Goal: Transaction & Acquisition: Purchase product/service

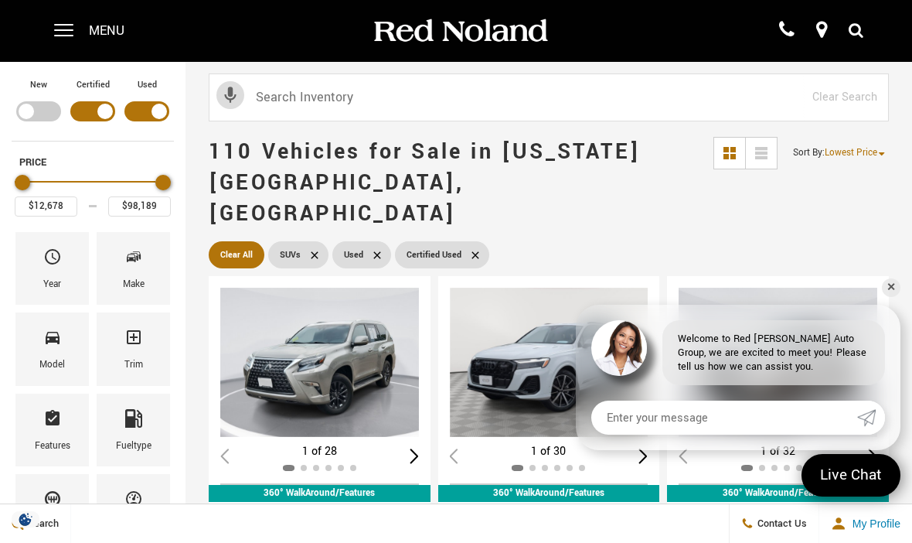
click at [145, 276] on div "Make" at bounding box center [133, 268] width 73 height 73
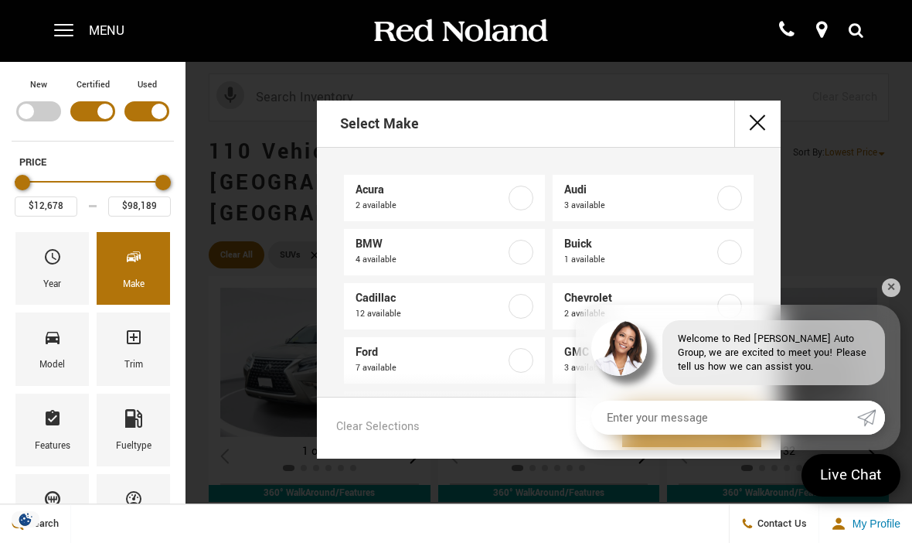
click at [903, 278] on div "Select Make Acura 2 available Audi 3 available BMW 4 available Buick 1 availabl…" at bounding box center [549, 279] width 727 height 358
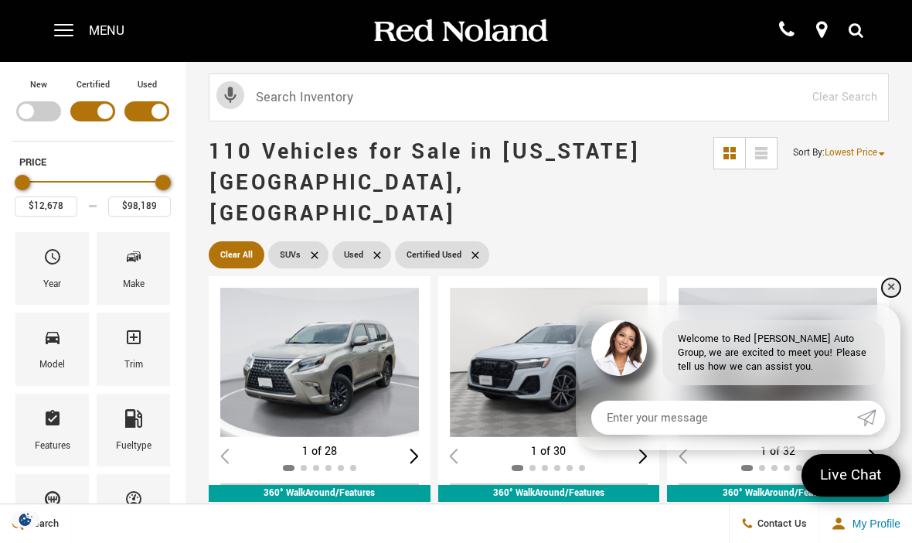
click at [894, 278] on link "✕" at bounding box center [891, 287] width 19 height 19
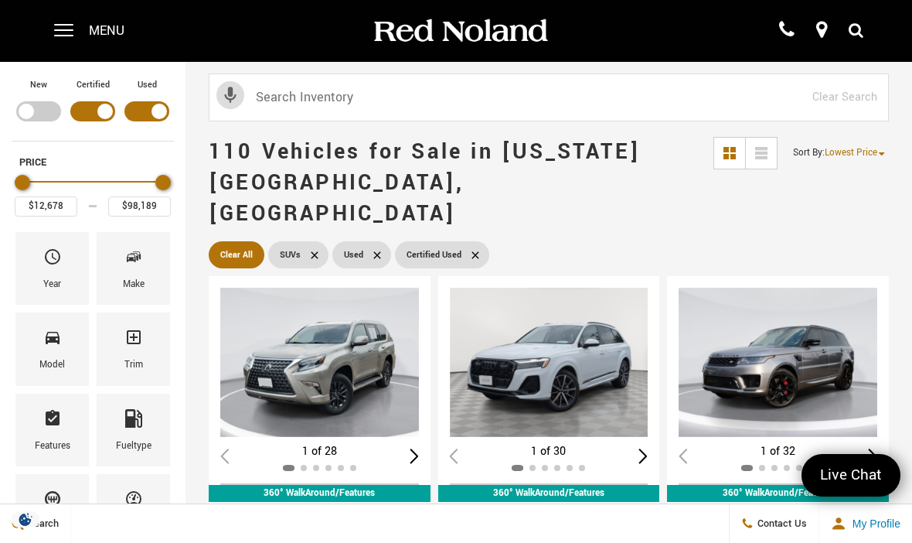
click at [141, 266] on icon "Make" at bounding box center [133, 256] width 19 height 19
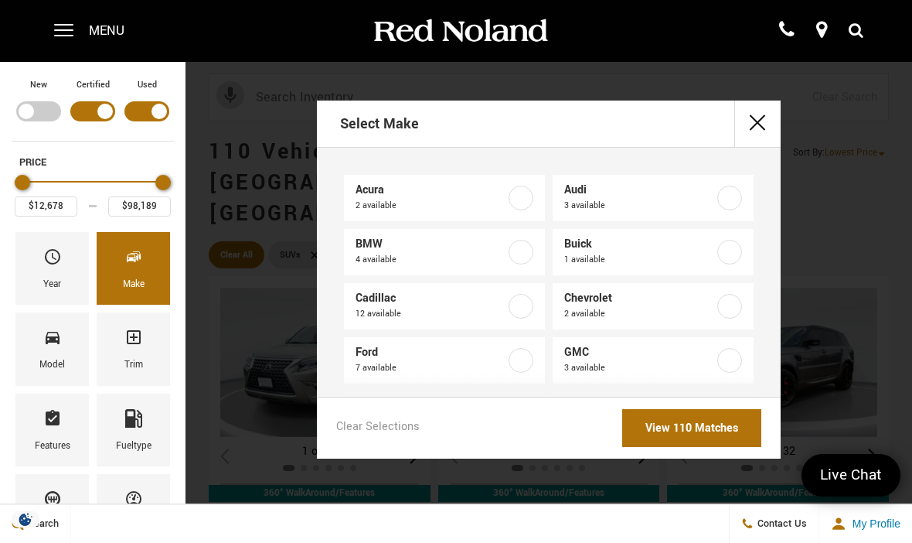
click at [529, 198] on label at bounding box center [521, 198] width 25 height 25
type input "$23,784"
type input "$28,326"
checkbox input "true"
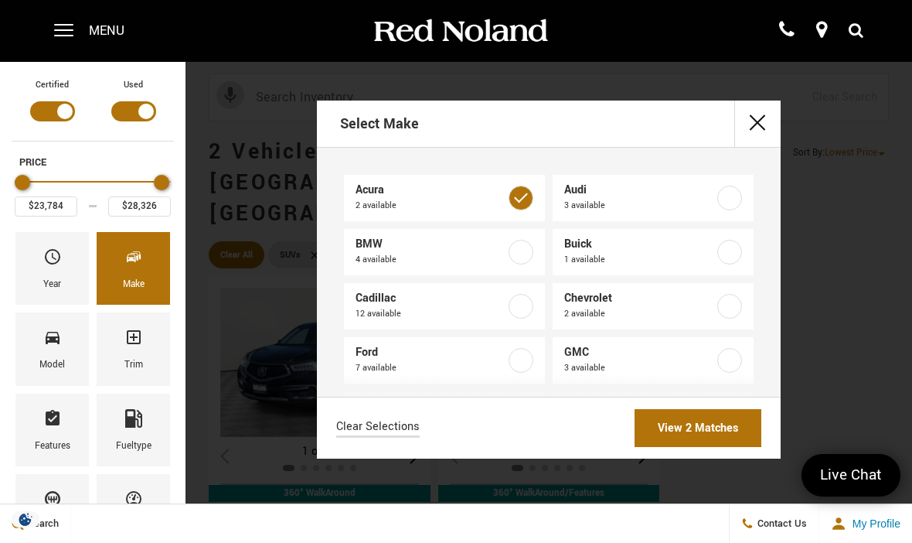
click at [522, 359] on label at bounding box center [521, 360] width 25 height 25
type input "$15,678"
type input "$75,639"
checkbox input "true"
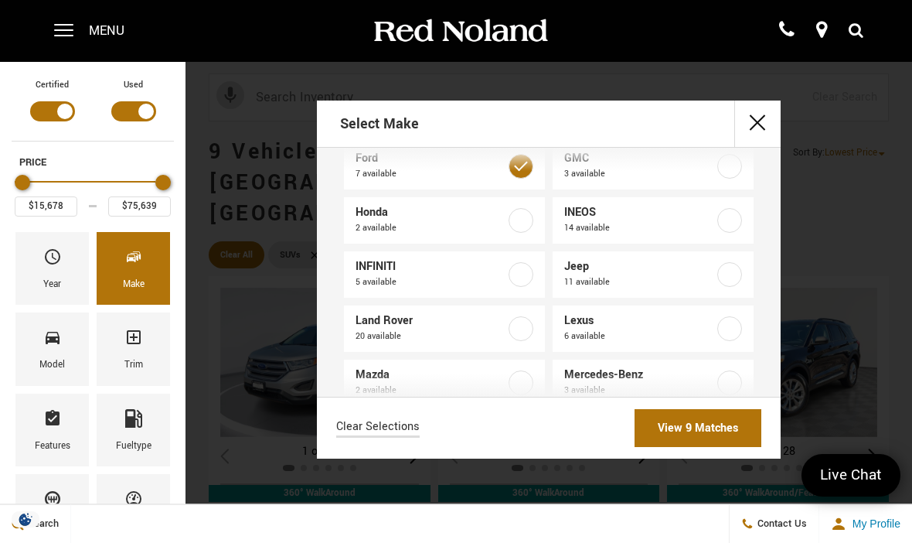
scroll to position [211, 0]
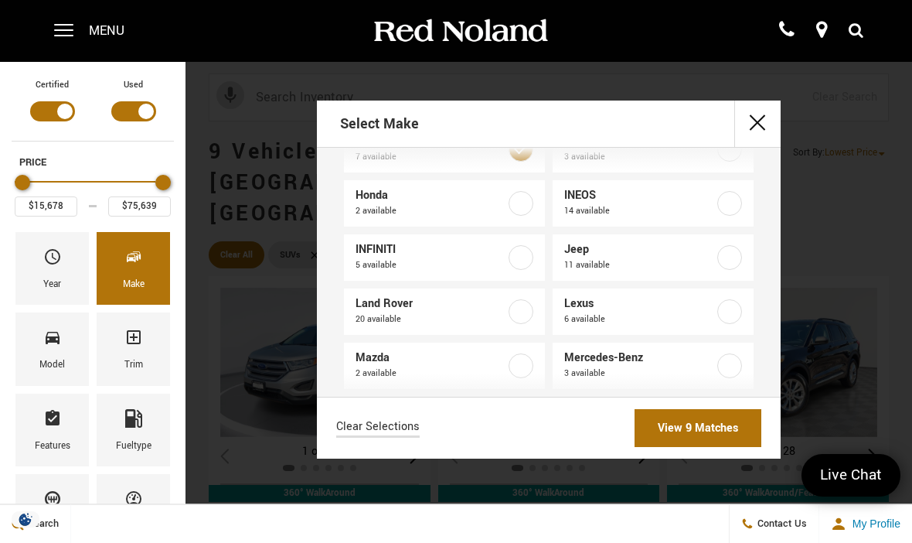
click at [734, 309] on label at bounding box center [729, 311] width 25 height 25
checkbox input "true"
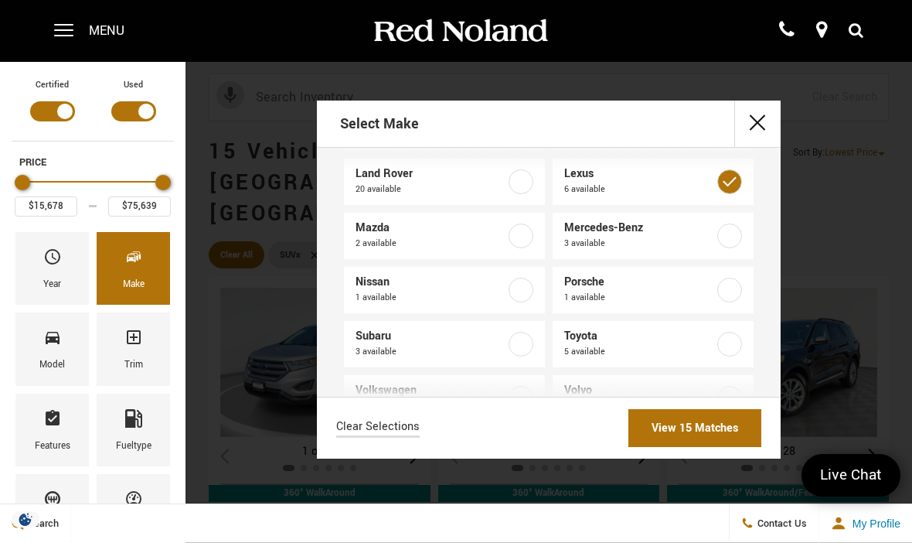
scroll to position [339, 0]
click at [732, 339] on label at bounding box center [729, 345] width 25 height 25
checkbox input "true"
click at [524, 394] on label at bounding box center [521, 399] width 25 height 25
checkbox input "true"
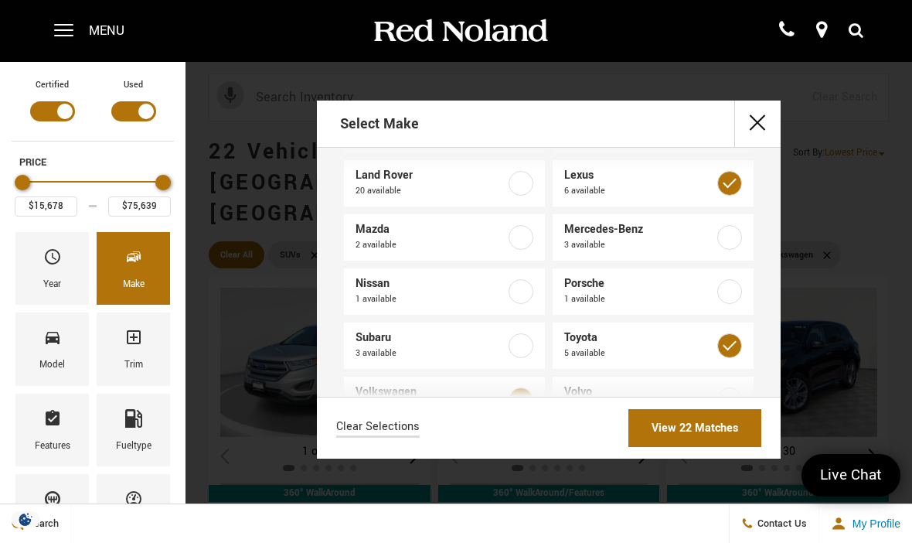
click at [683, 447] on link "View 22 Matches" at bounding box center [694, 428] width 133 height 38
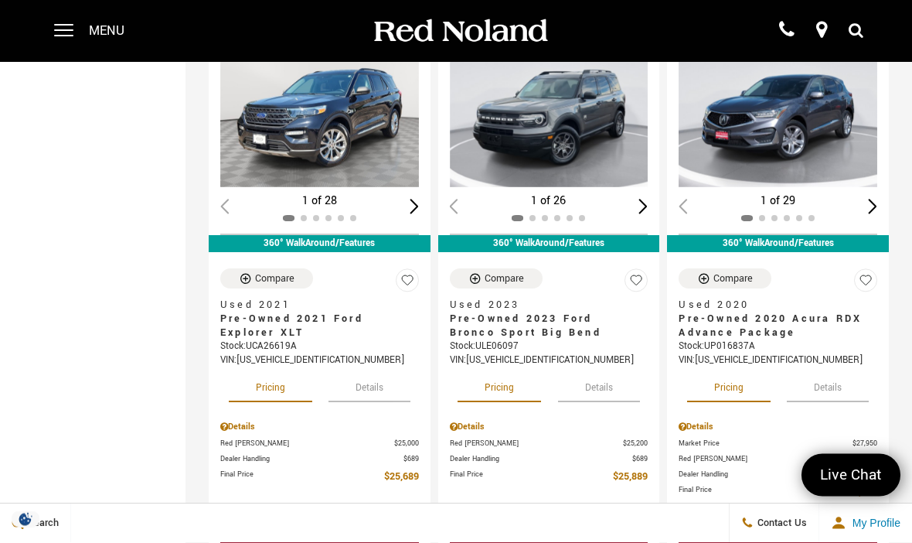
scroll to position [822, 0]
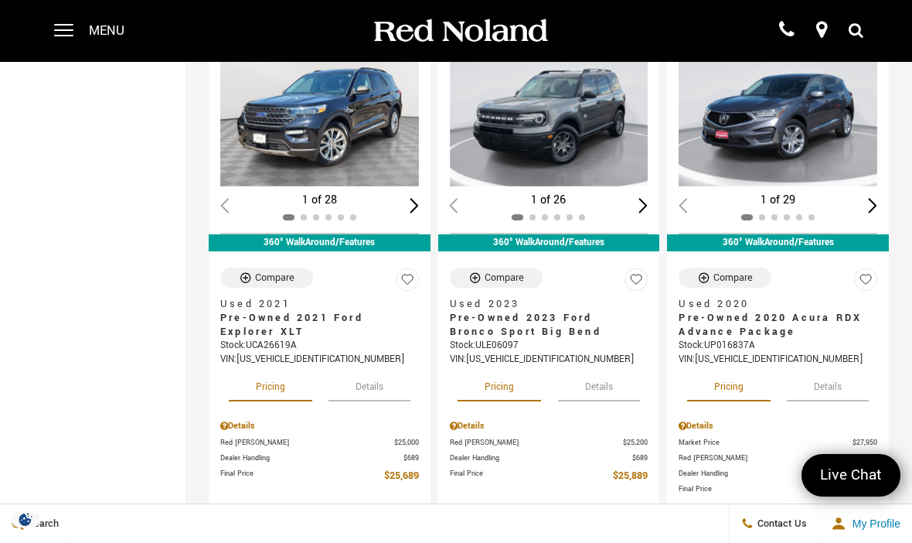
click at [373, 367] on button "Details" at bounding box center [370, 384] width 82 height 34
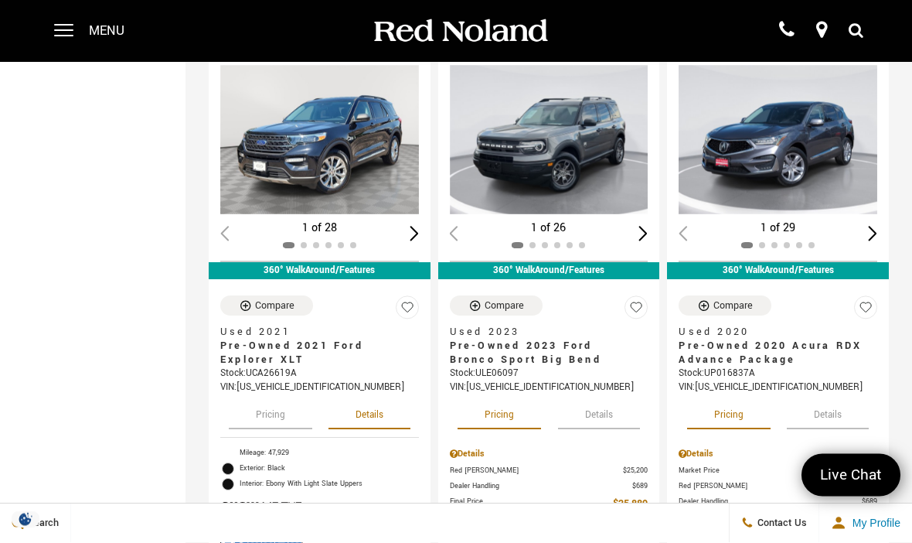
scroll to position [753, 0]
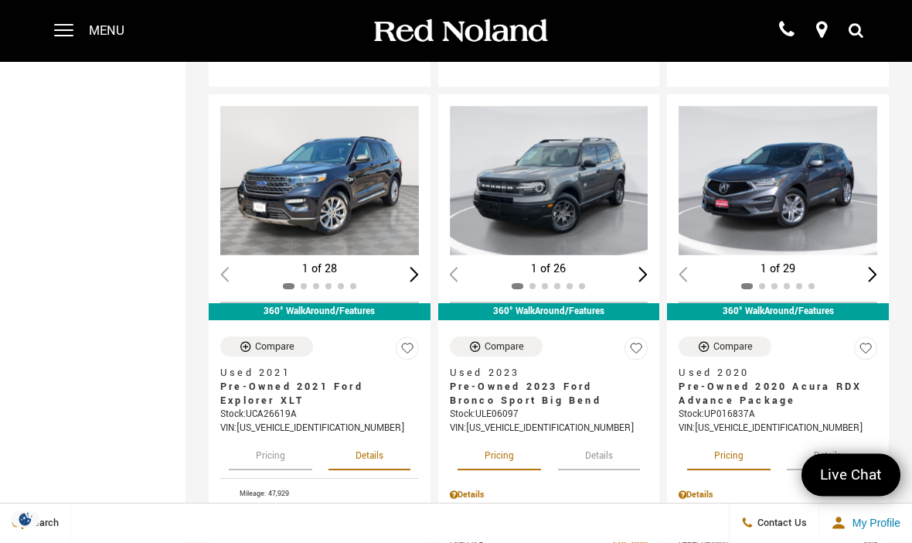
click at [414, 267] on div "Next slide" at bounding box center [414, 274] width 9 height 15
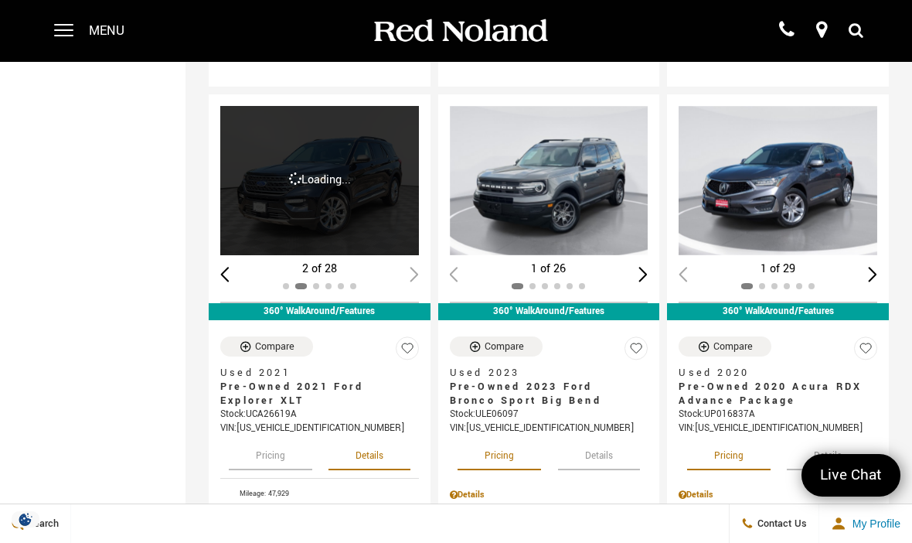
click at [416, 267] on div "Next slide" at bounding box center [414, 274] width 9 height 15
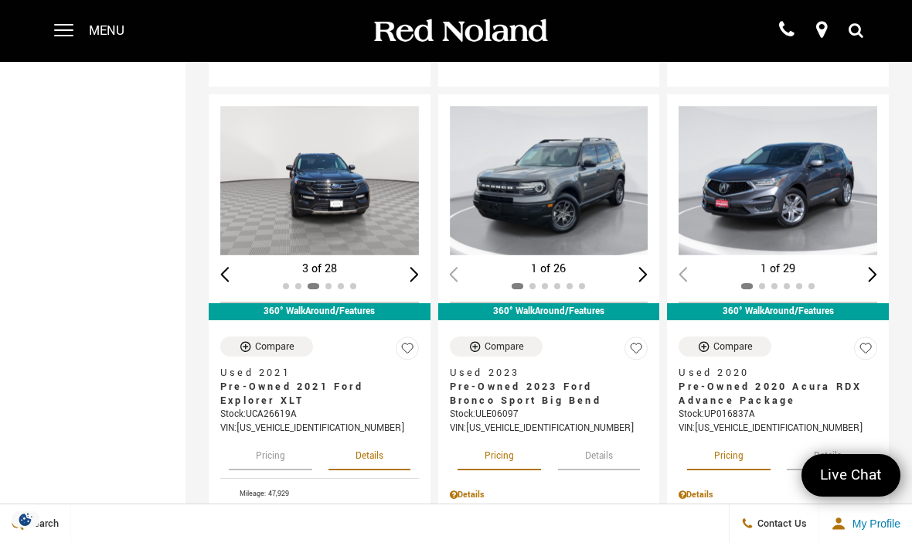
click at [416, 267] on div "Next slide" at bounding box center [414, 274] width 9 height 15
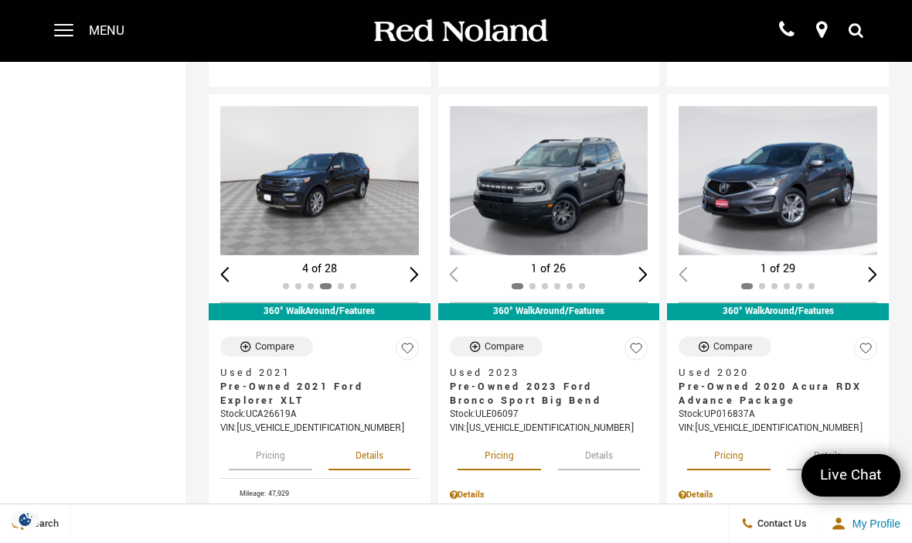
click at [417, 267] on div "Next slide" at bounding box center [414, 274] width 9 height 15
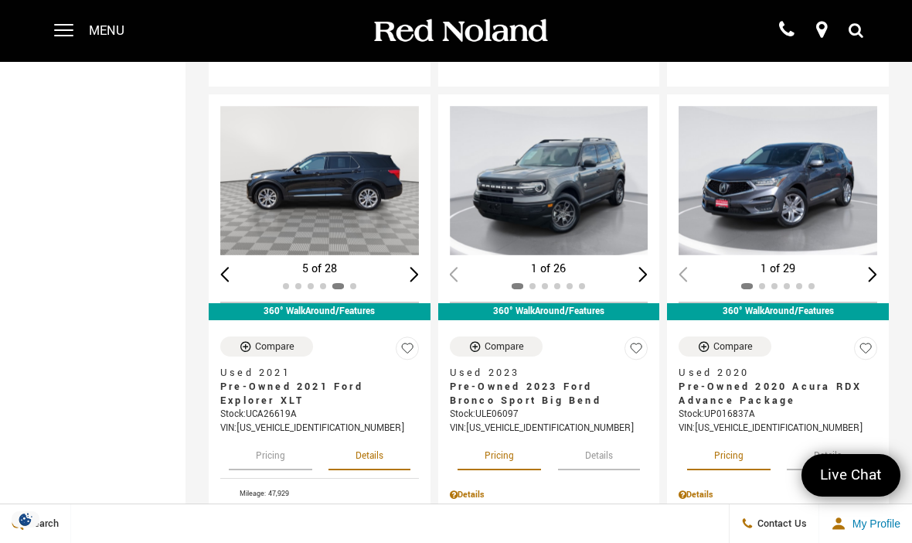
click at [415, 267] on div "Next slide" at bounding box center [414, 274] width 9 height 15
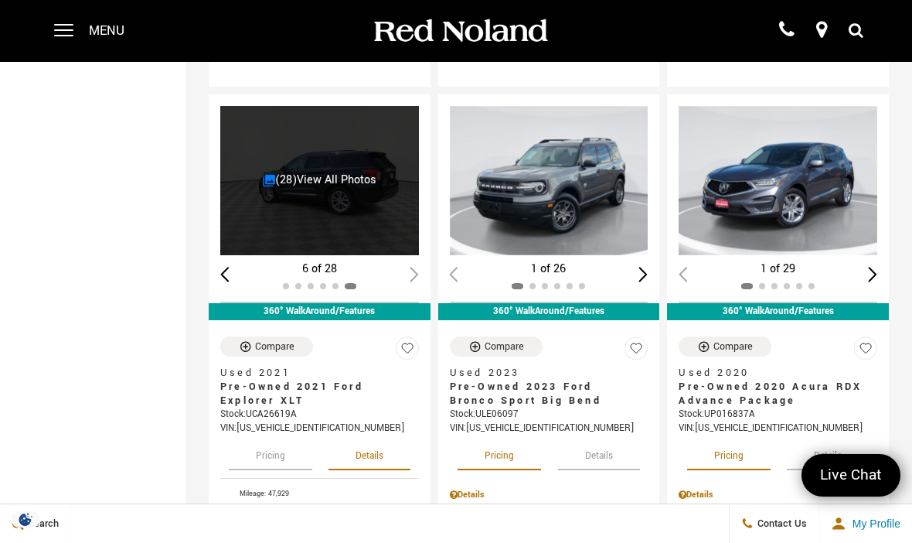
click at [411, 278] on div at bounding box center [319, 286] width 199 height 17
click at [346, 172] on link "(28) View All Photos" at bounding box center [320, 180] width 114 height 16
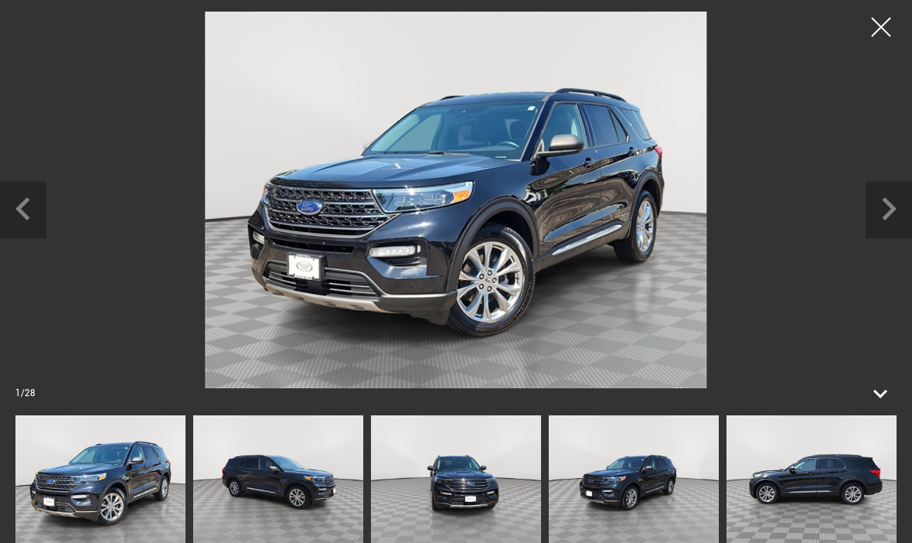
click at [870, 194] on icon "Next slide" at bounding box center [889, 207] width 46 height 50
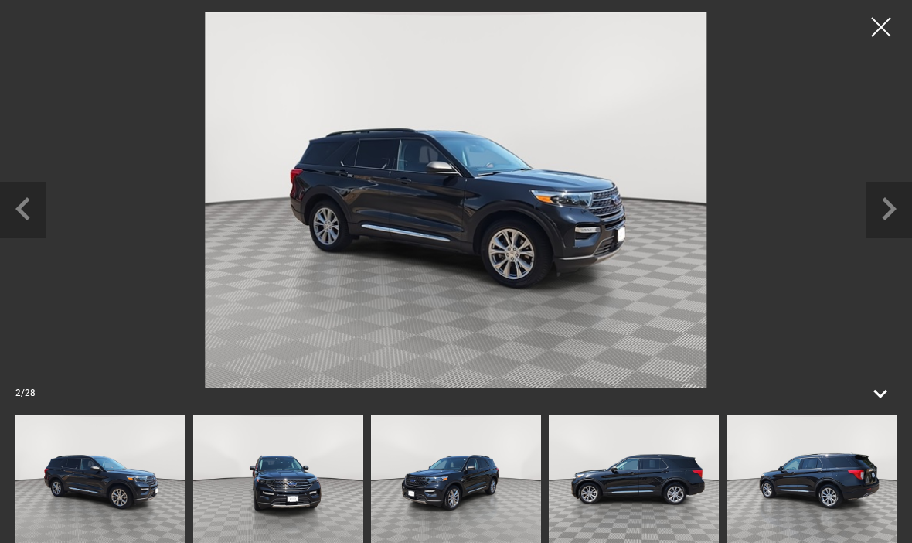
click at [877, 198] on icon "Next slide" at bounding box center [889, 207] width 46 height 50
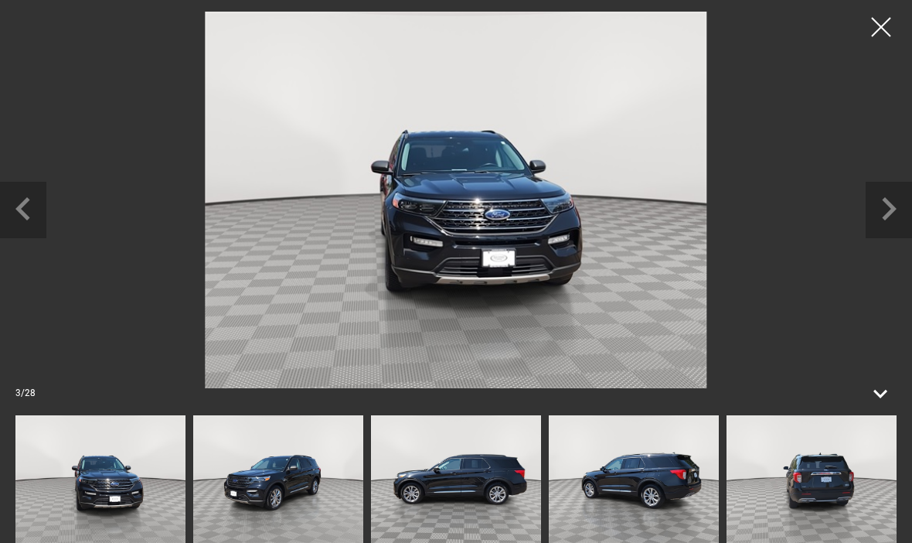
click at [880, 195] on icon "Next slide" at bounding box center [889, 207] width 46 height 50
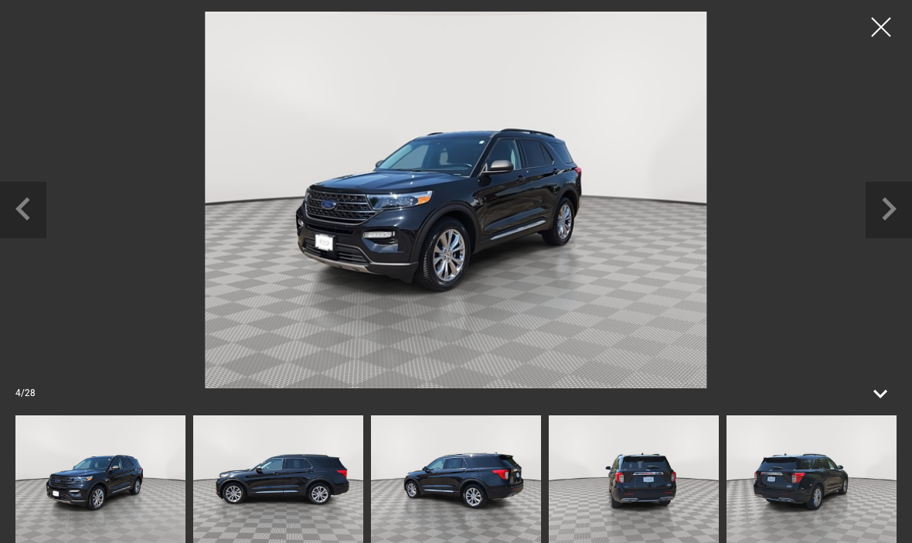
click at [884, 196] on icon "Next slide" at bounding box center [889, 207] width 46 height 50
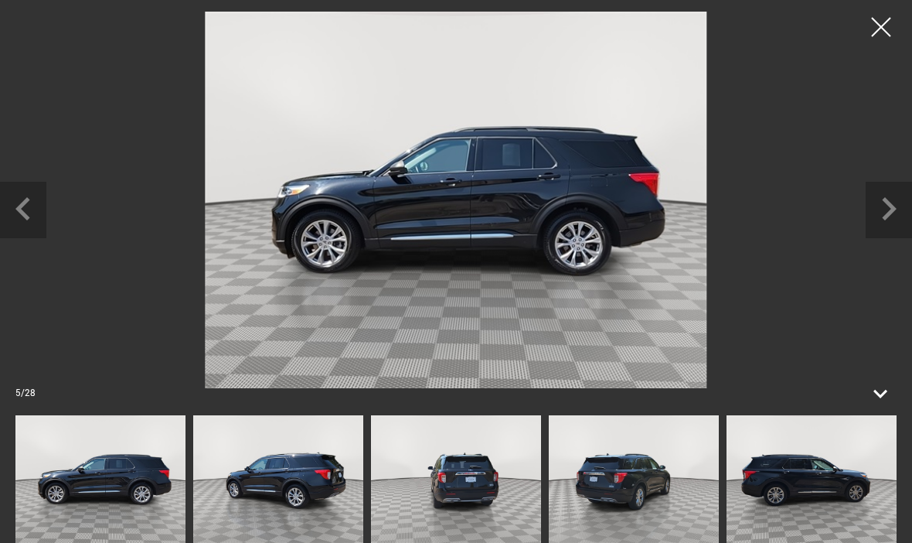
click at [884, 196] on icon "Next slide" at bounding box center [889, 207] width 46 height 50
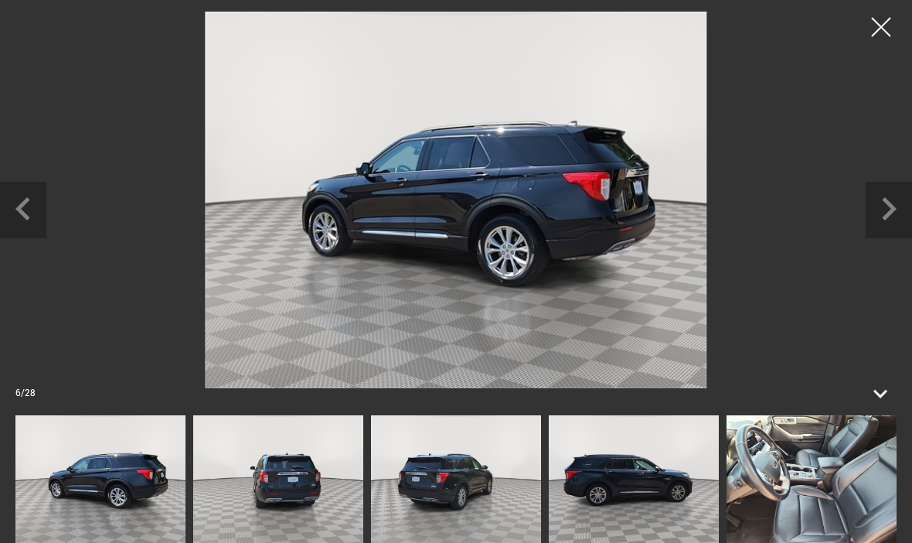
click at [886, 203] on icon "Next slide" at bounding box center [889, 208] width 15 height 23
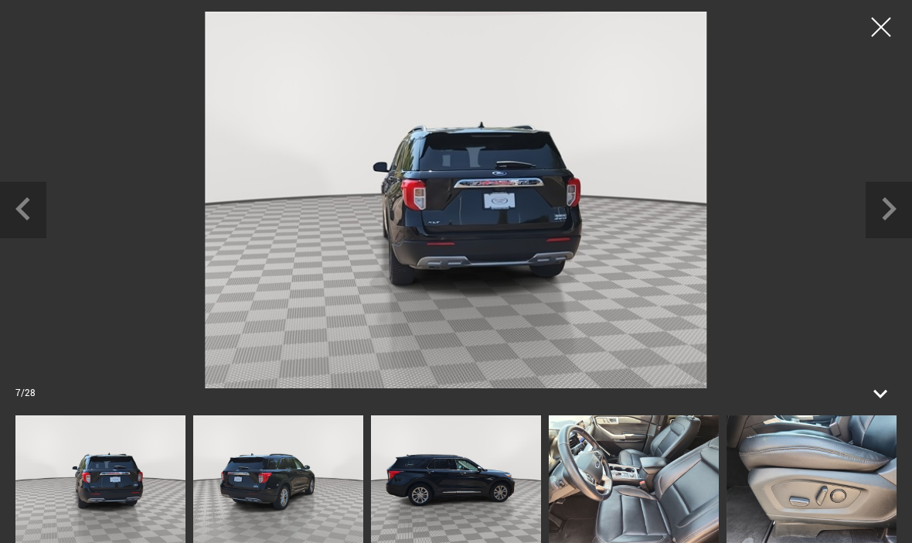
click at [884, 204] on icon "Next slide" at bounding box center [889, 207] width 46 height 50
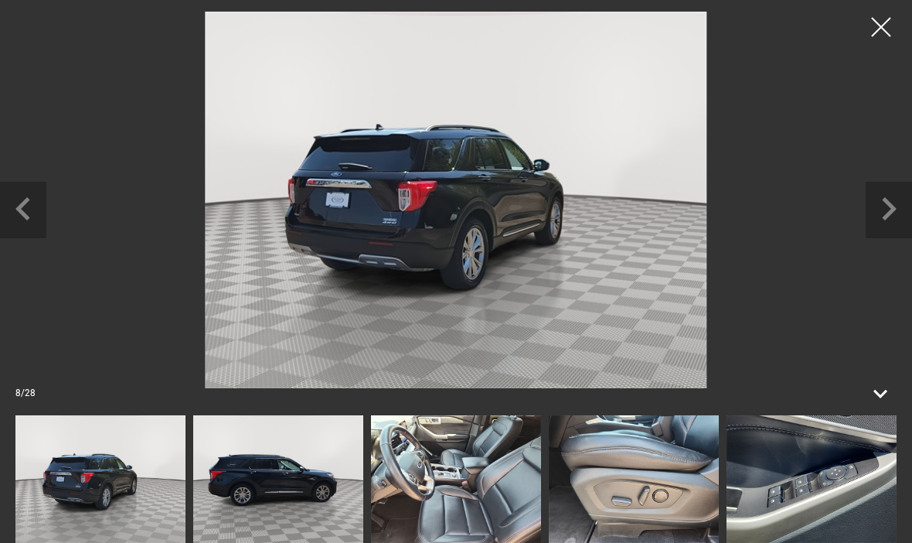
click at [880, 210] on icon "Next slide" at bounding box center [889, 207] width 46 height 50
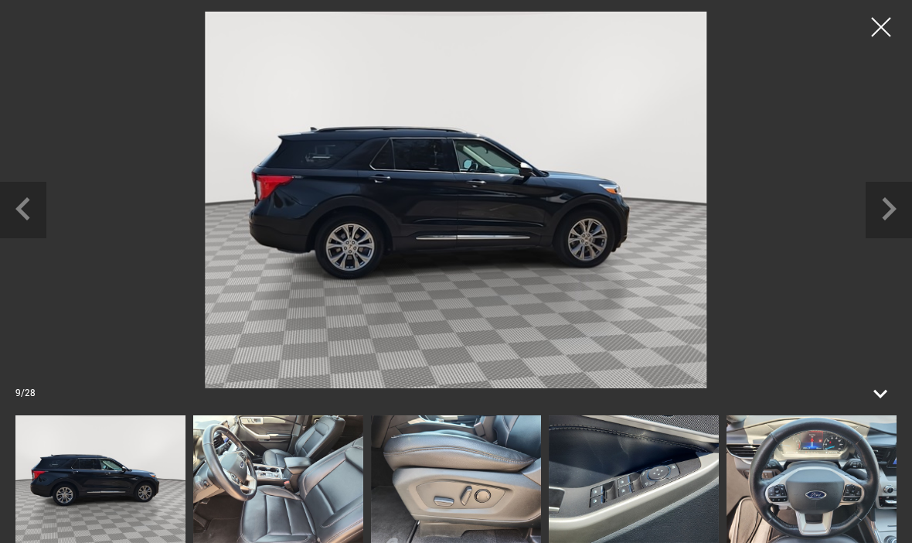
click at [881, 206] on icon "Next slide" at bounding box center [889, 207] width 46 height 50
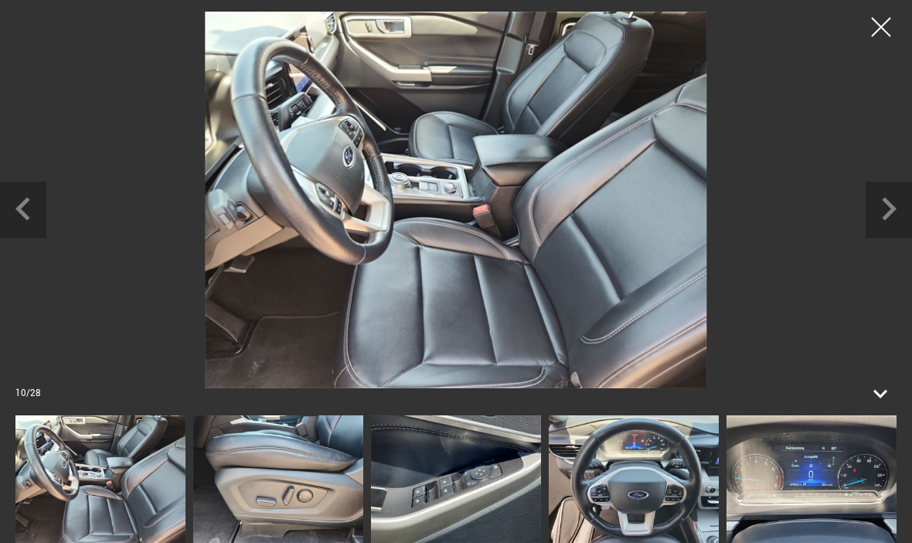
click at [872, 209] on icon "Next slide" at bounding box center [889, 207] width 46 height 50
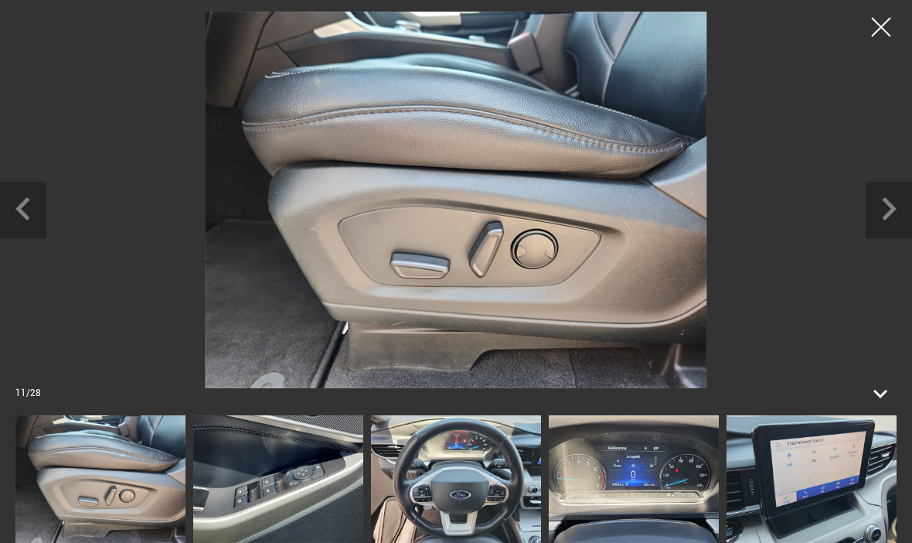
click at [886, 208] on icon "Next slide" at bounding box center [889, 207] width 46 height 50
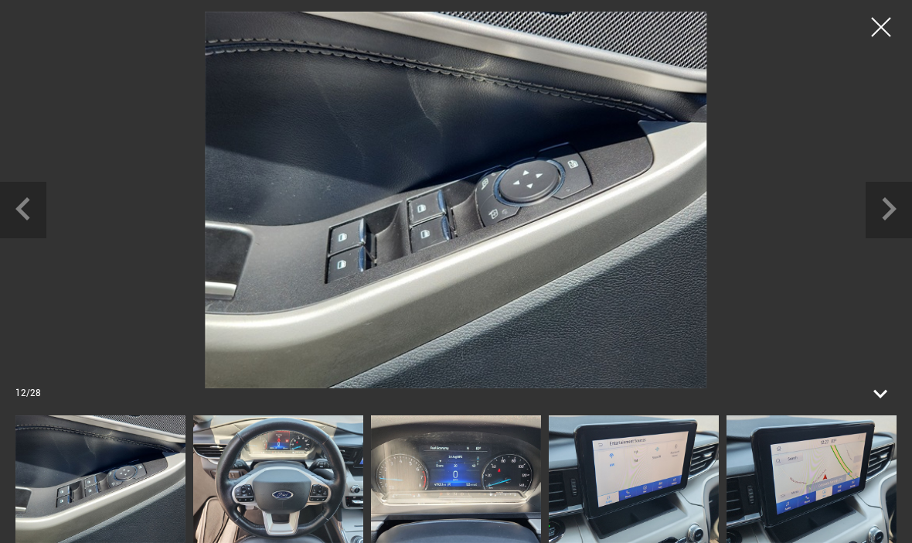
click at [887, 216] on icon "Next slide" at bounding box center [889, 208] width 15 height 23
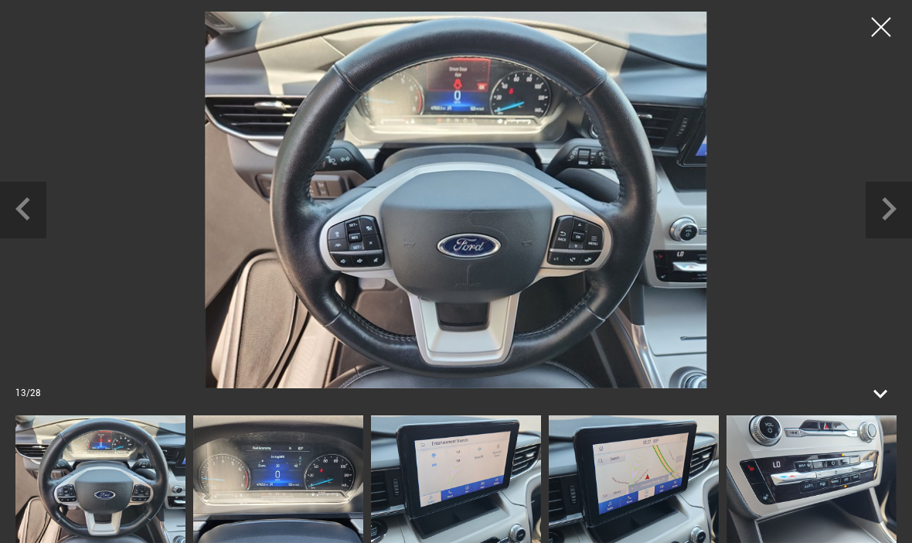
click at [887, 213] on icon "Next slide" at bounding box center [889, 208] width 15 height 23
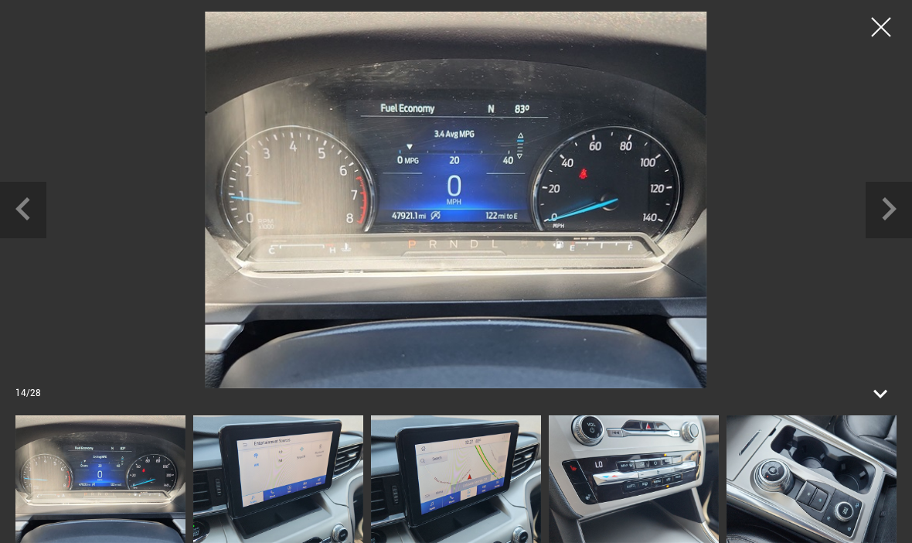
click at [894, 201] on icon "Next slide" at bounding box center [889, 207] width 46 height 50
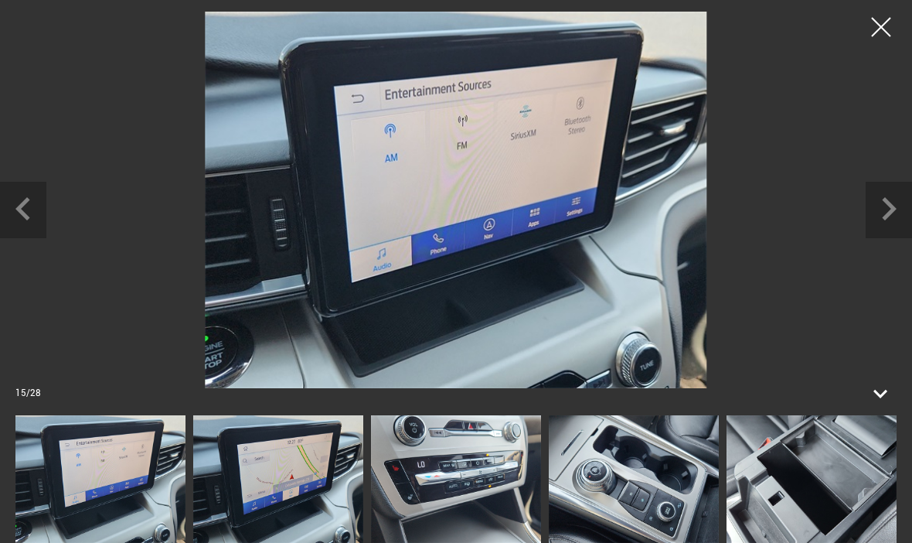
click at [894, 203] on icon "Next slide" at bounding box center [889, 207] width 46 height 50
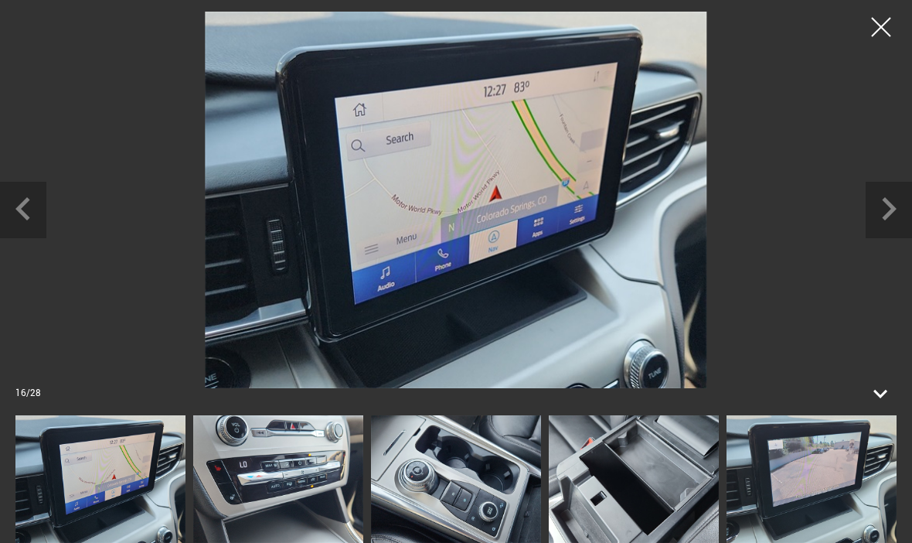
click at [893, 204] on icon "Next slide" at bounding box center [889, 207] width 46 height 50
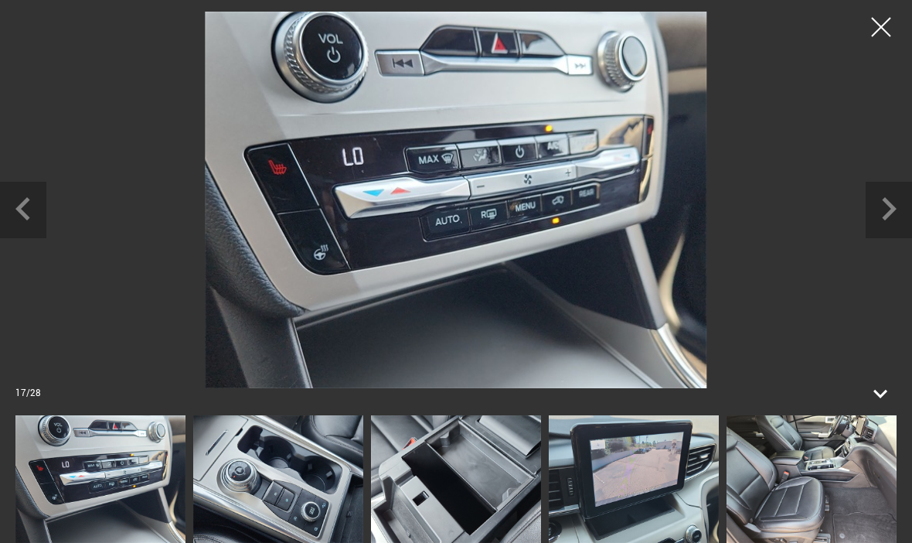
scroll to position [0, 0]
click at [881, 31] on div at bounding box center [881, 27] width 39 height 39
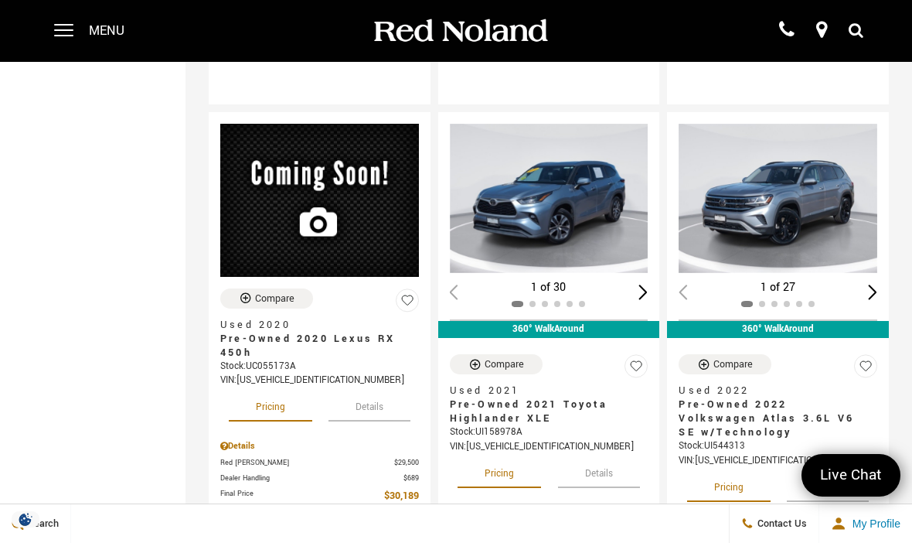
scroll to position [1335, 0]
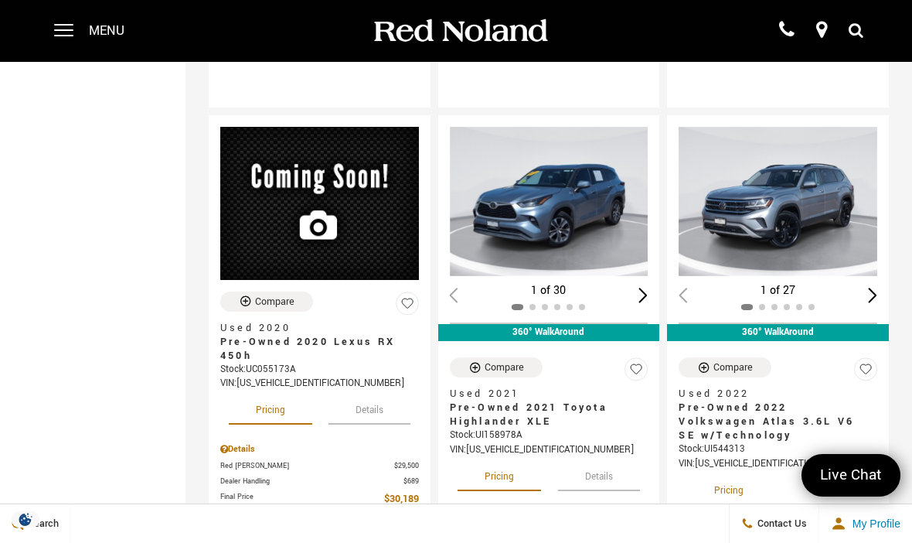
click at [839, 472] on button "Details" at bounding box center [828, 488] width 82 height 34
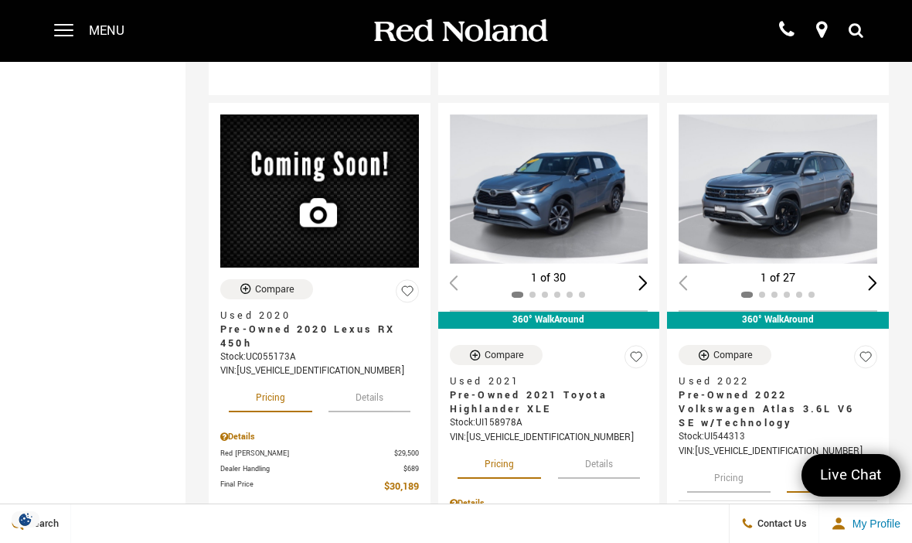
scroll to position [1350, 0]
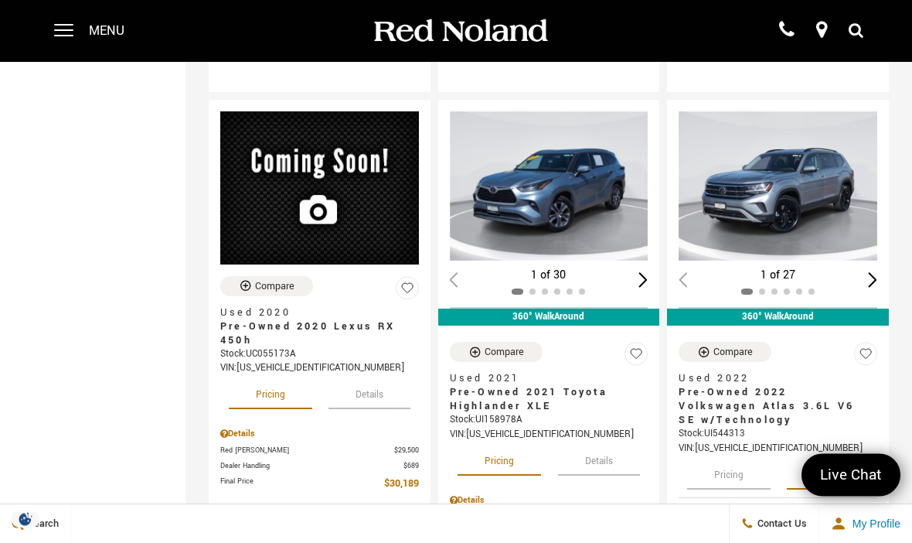
click at [790, 166] on img "1 / 2" at bounding box center [778, 186] width 199 height 149
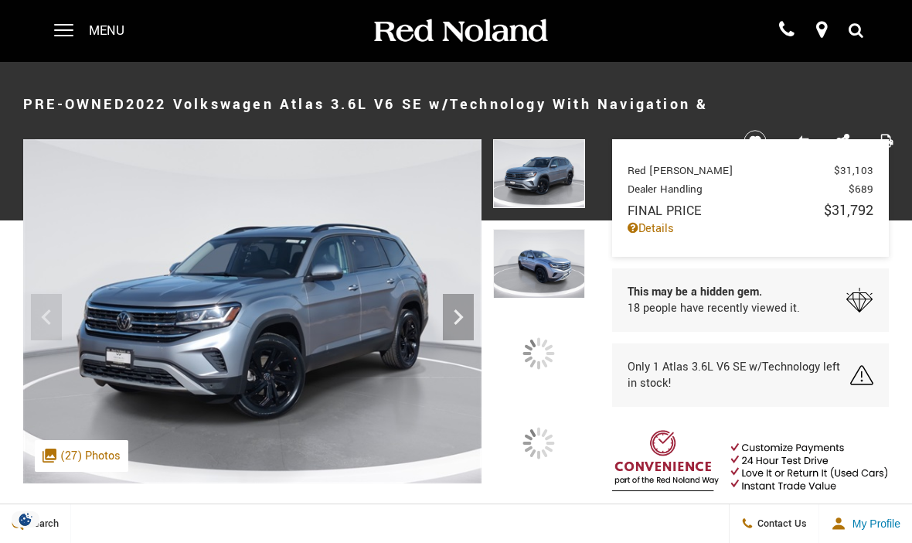
scroll to position [29, 0]
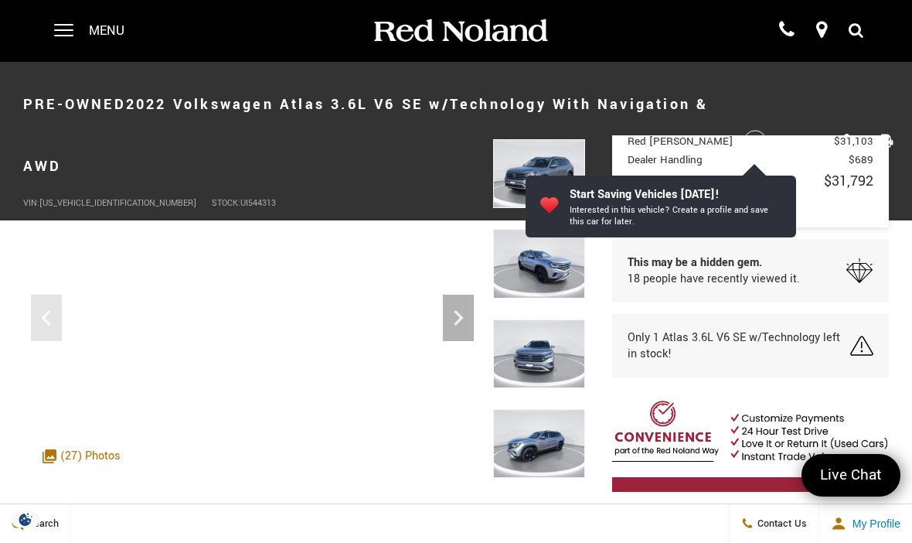
click at [459, 318] on icon "Next" at bounding box center [458, 317] width 31 height 31
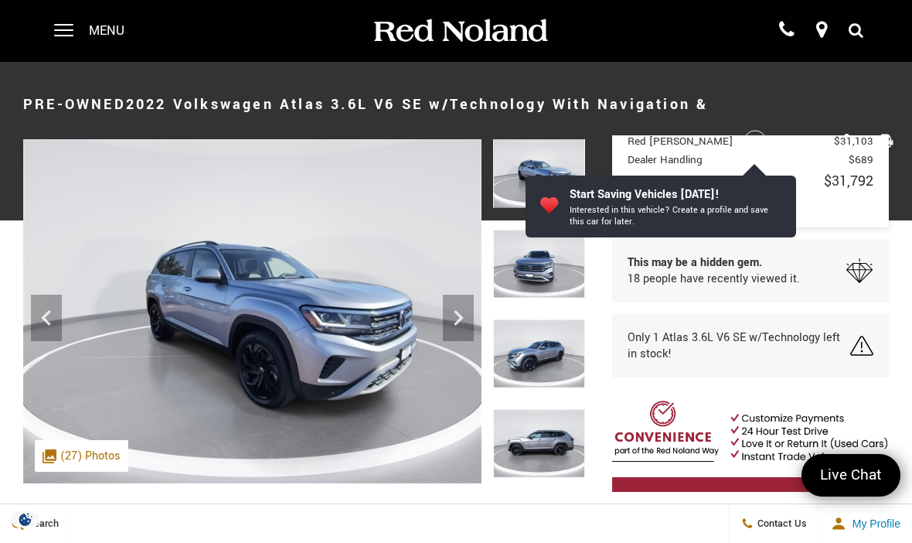
click at [459, 325] on icon "Next" at bounding box center [458, 317] width 31 height 31
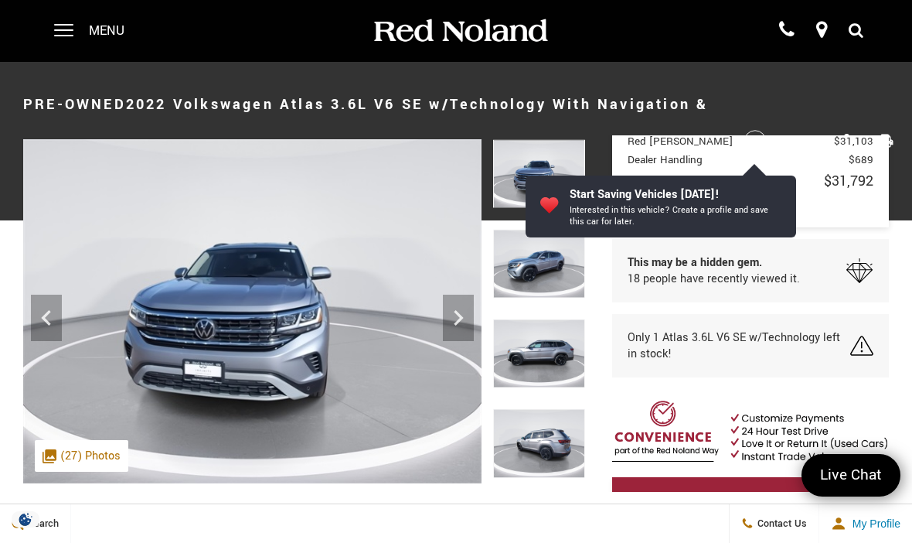
click at [461, 325] on icon "Next" at bounding box center [458, 317] width 31 height 31
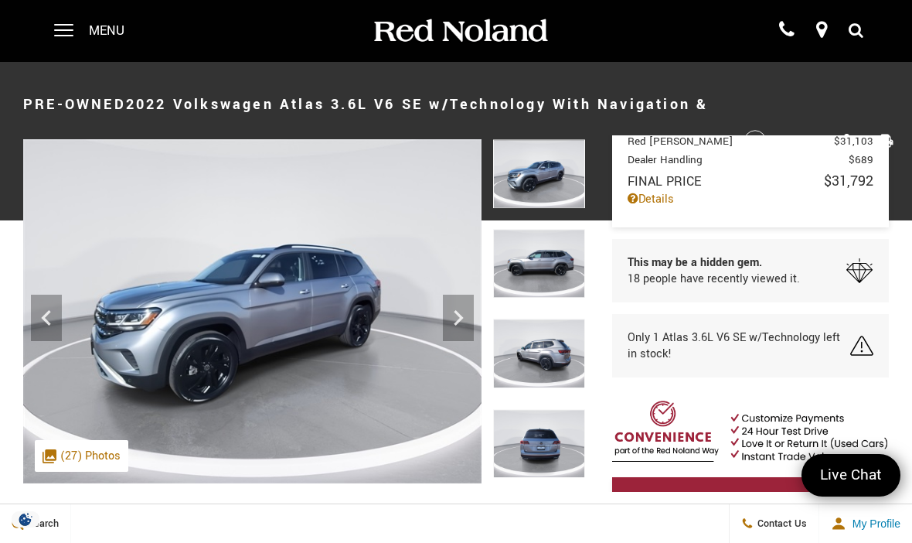
click at [465, 323] on icon "Next" at bounding box center [458, 317] width 31 height 31
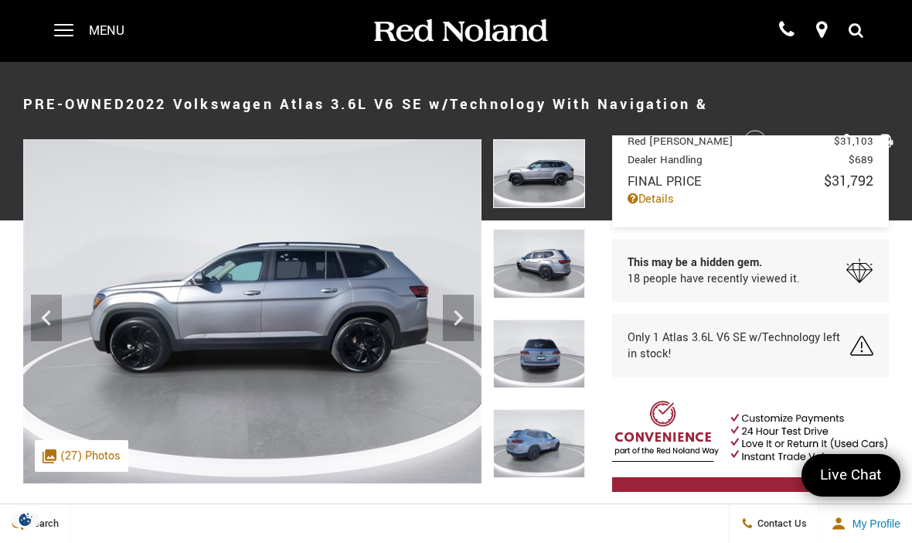
click at [463, 322] on icon "Next" at bounding box center [458, 317] width 31 height 31
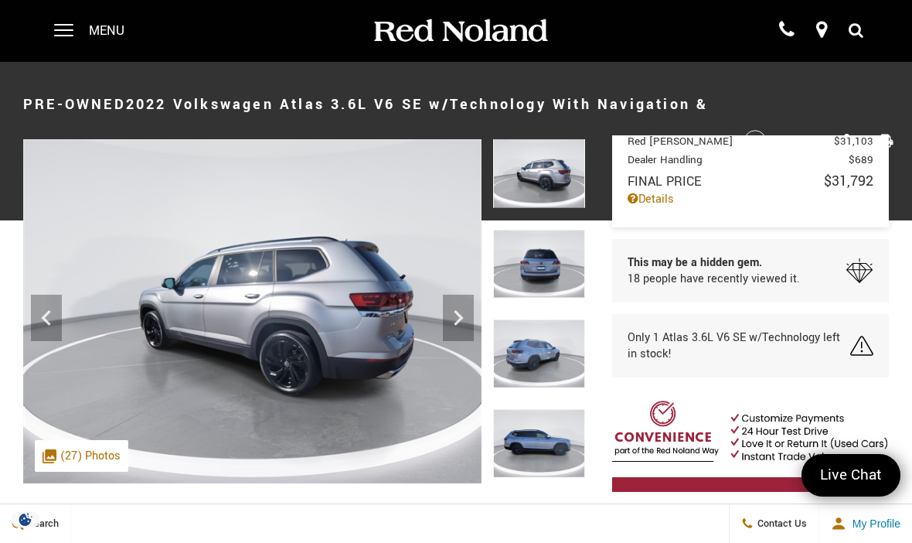
click at [463, 335] on div "Next" at bounding box center [458, 318] width 31 height 46
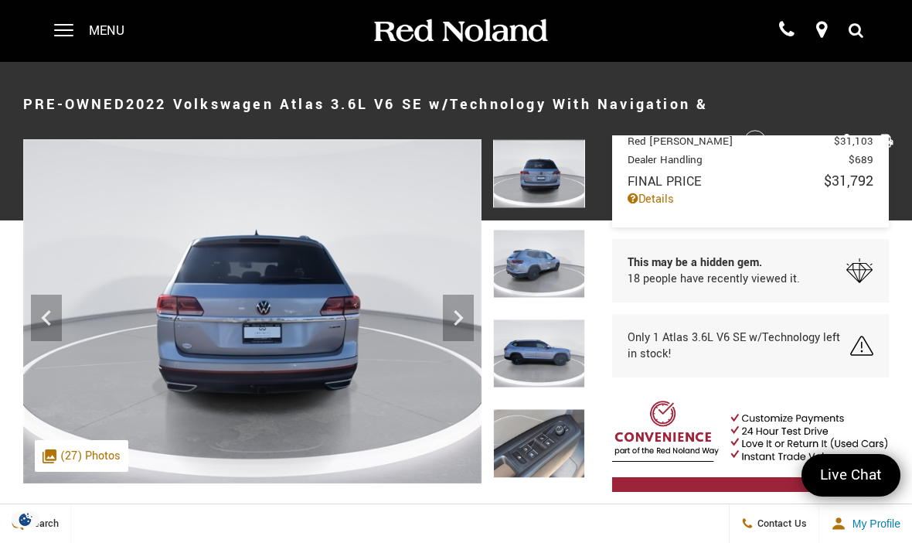
click at [467, 327] on icon "Next" at bounding box center [458, 317] width 31 height 31
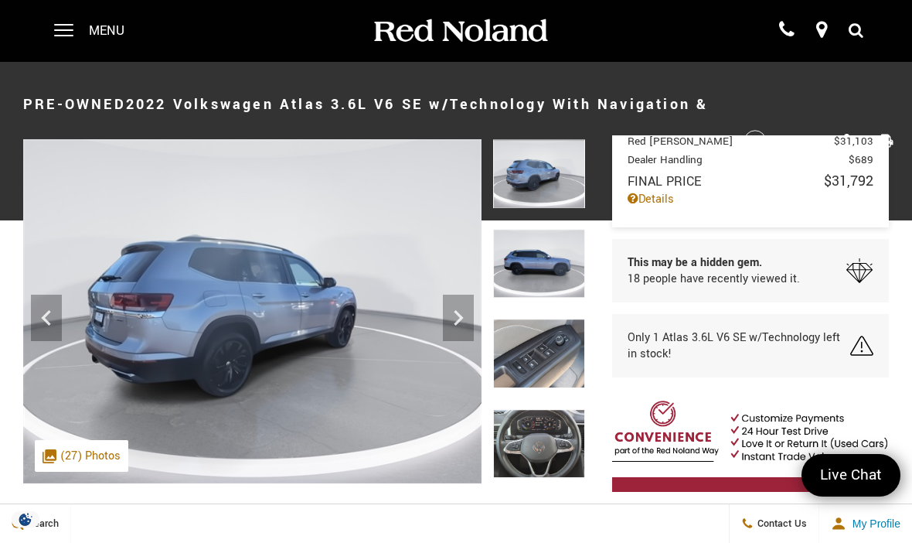
click at [463, 322] on icon "Next" at bounding box center [458, 317] width 31 height 31
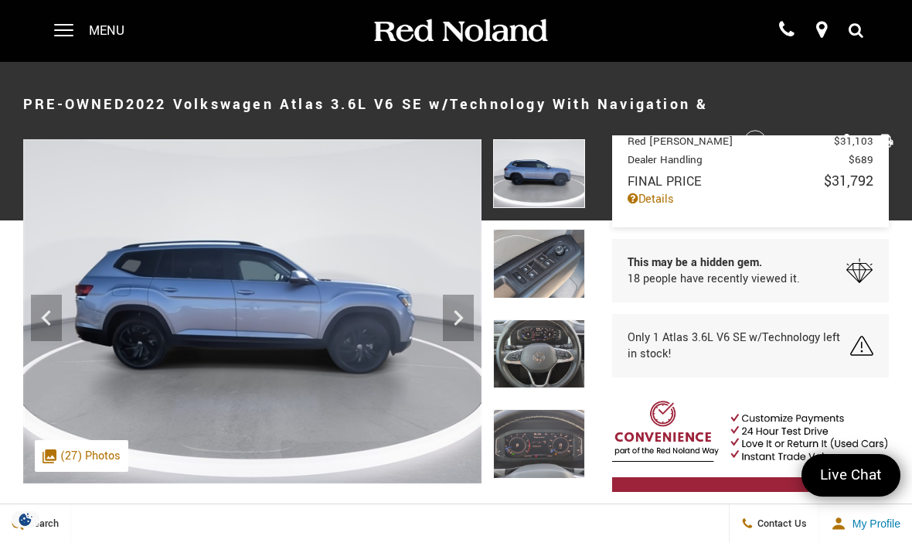
click at [54, 315] on icon "Previous" at bounding box center [46, 317] width 31 height 31
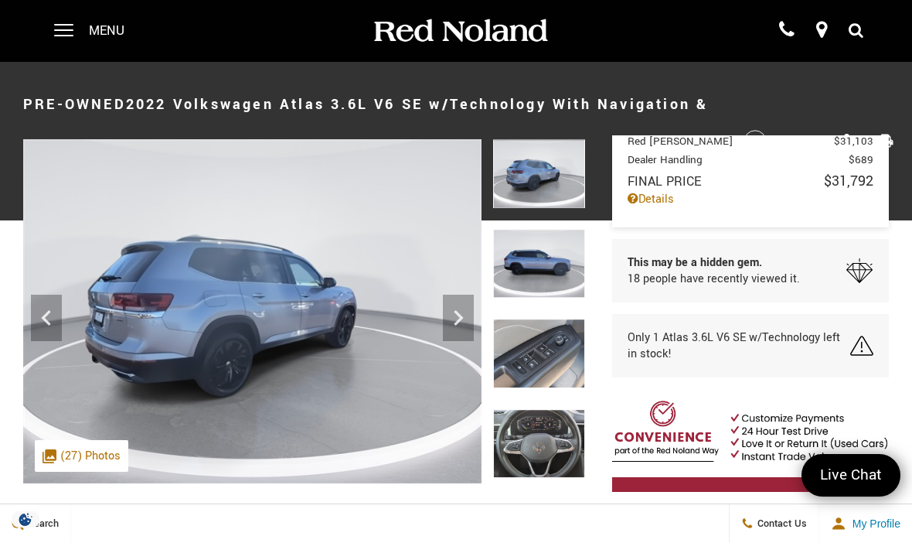
click at [58, 316] on icon "Previous" at bounding box center [46, 317] width 31 height 31
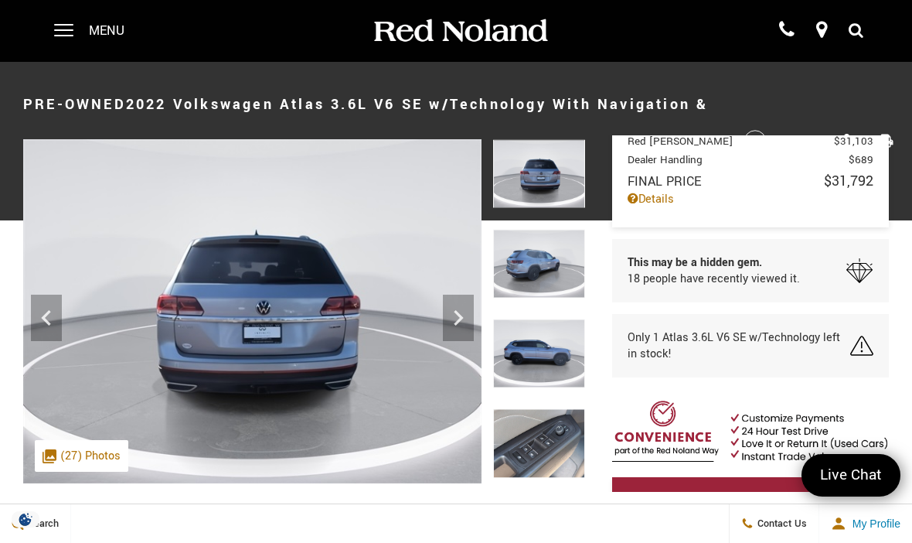
click at [337, 323] on img at bounding box center [252, 311] width 458 height 344
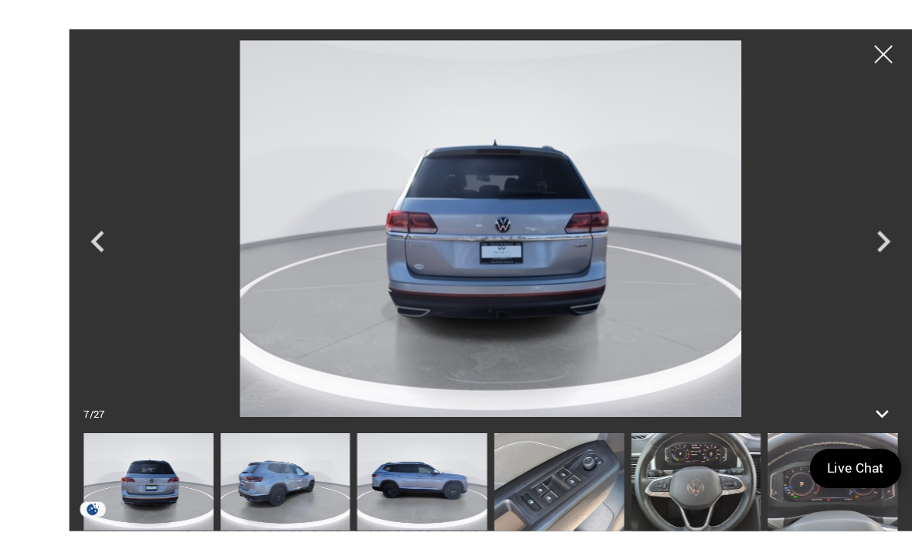
scroll to position [6, 0]
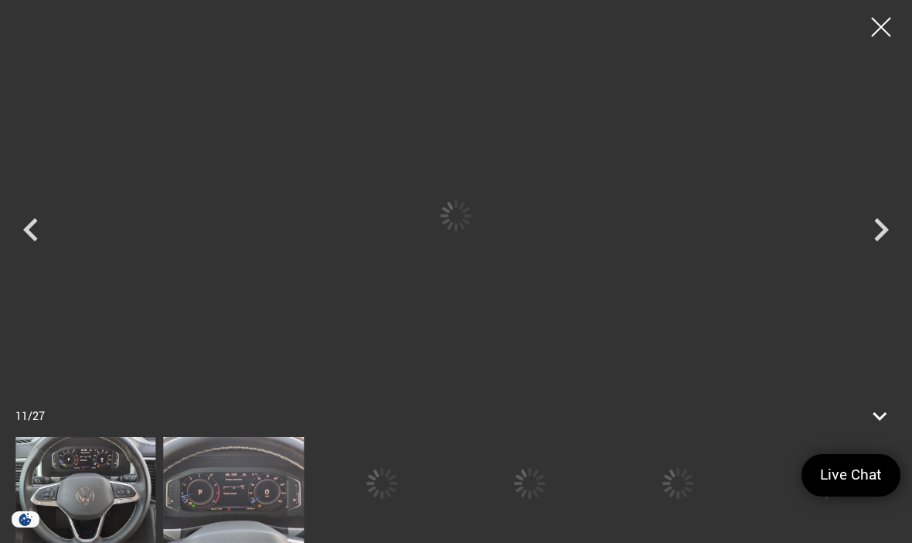
click at [452, 486] on div at bounding box center [382, 483] width 141 height 93
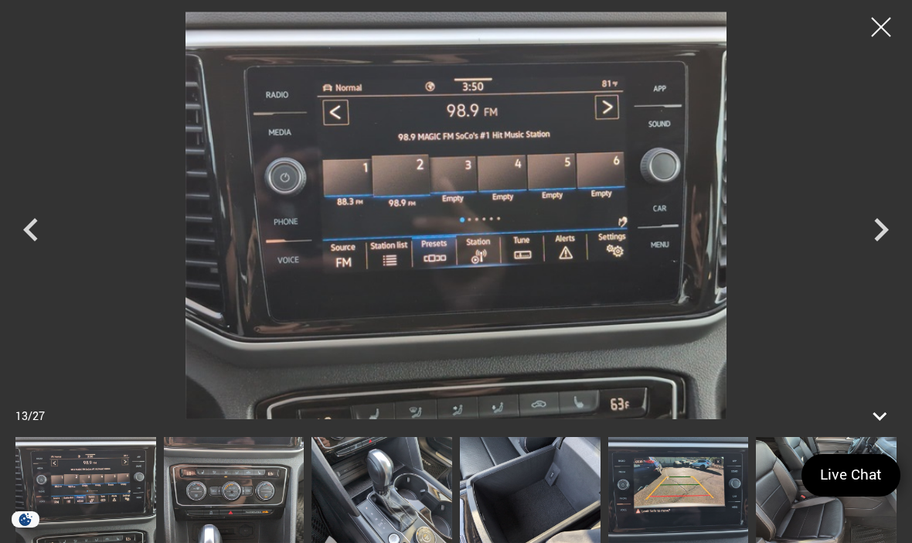
click at [880, 232] on icon "Next" at bounding box center [881, 229] width 46 height 46
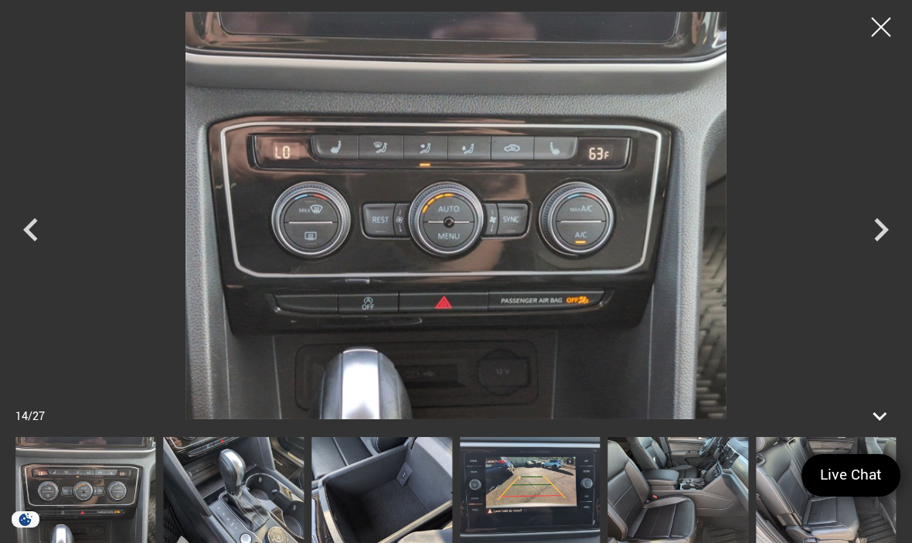
click at [877, 233] on icon "Next" at bounding box center [881, 229] width 46 height 46
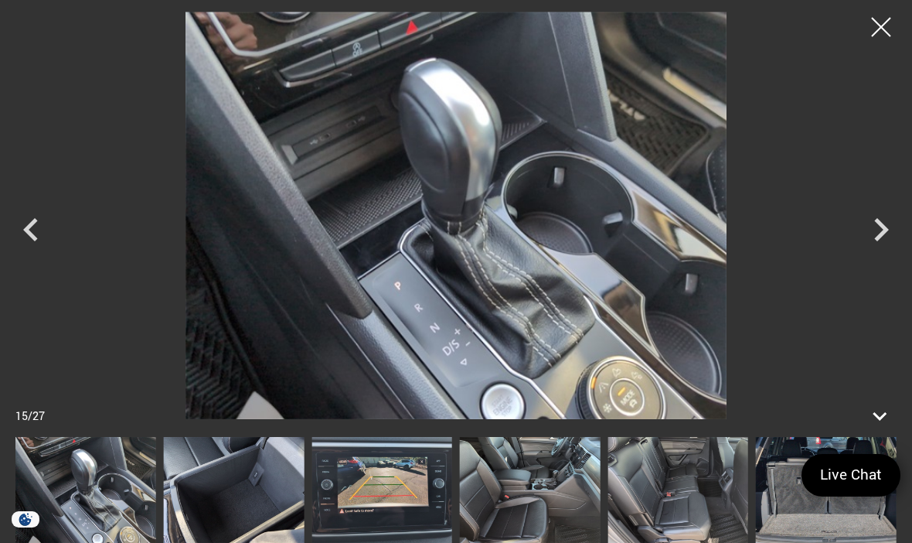
click at [884, 223] on icon "Next" at bounding box center [881, 229] width 46 height 46
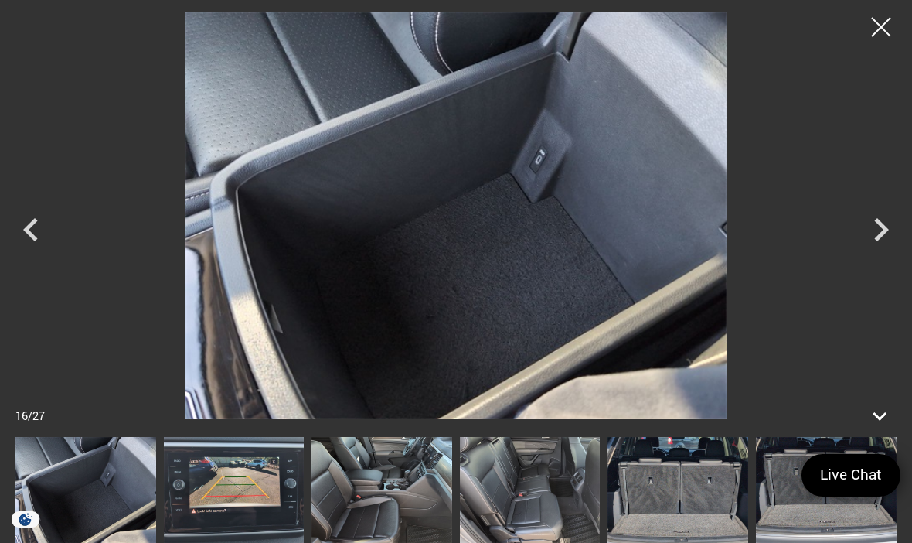
click at [874, 237] on icon "Next" at bounding box center [881, 229] width 46 height 46
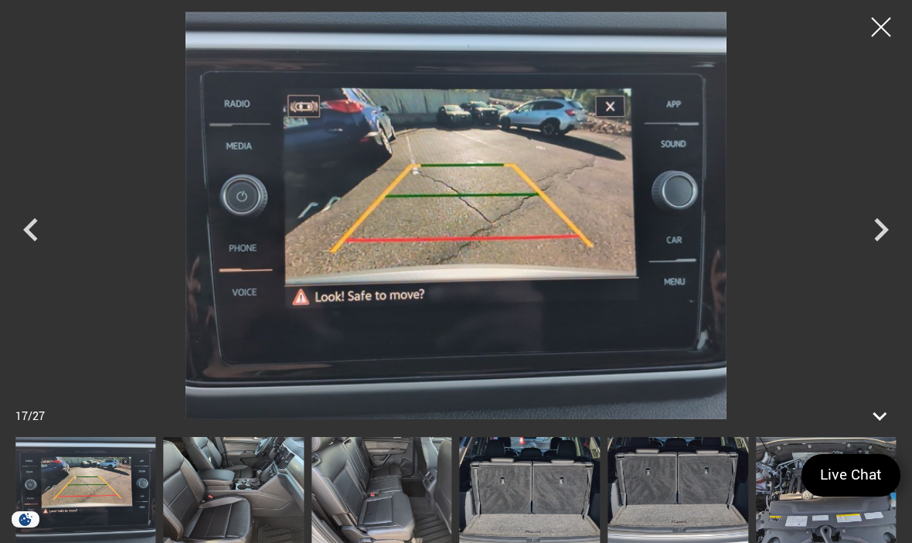
click at [872, 226] on icon "Next" at bounding box center [881, 229] width 46 height 46
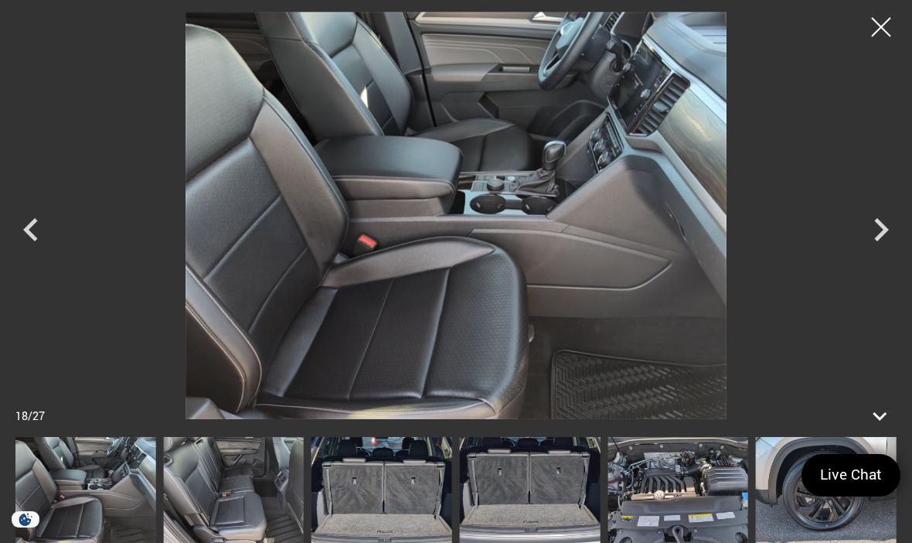
click at [878, 219] on icon "Next" at bounding box center [881, 229] width 15 height 23
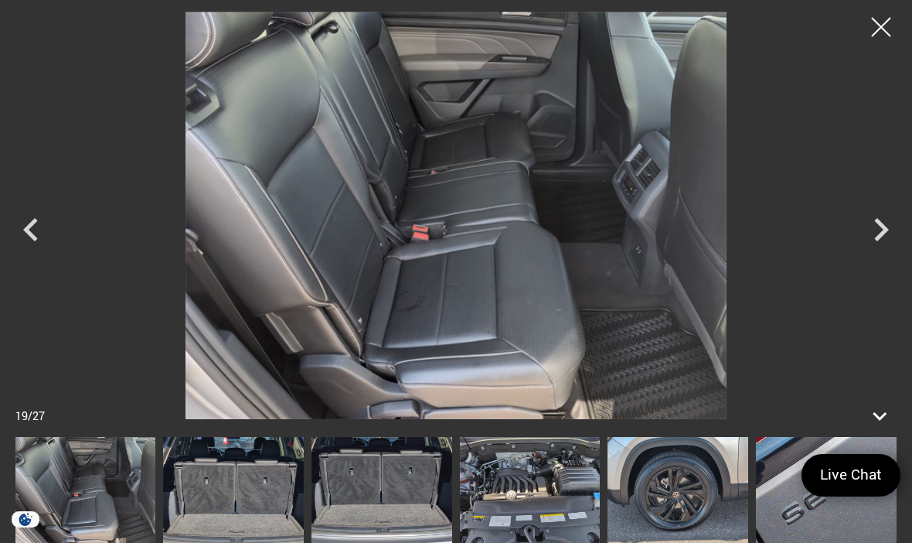
click at [880, 228] on icon "Next" at bounding box center [881, 229] width 46 height 46
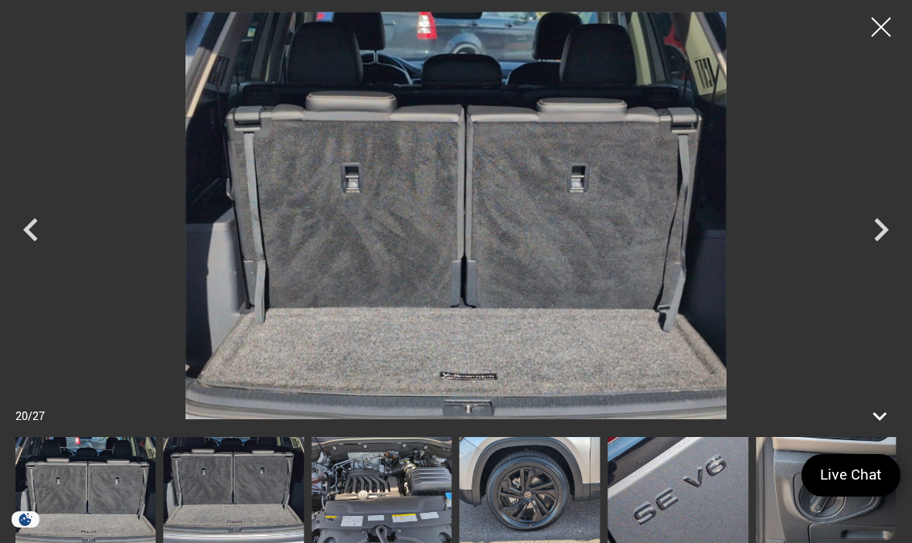
click at [878, 237] on icon "Next" at bounding box center [881, 229] width 15 height 23
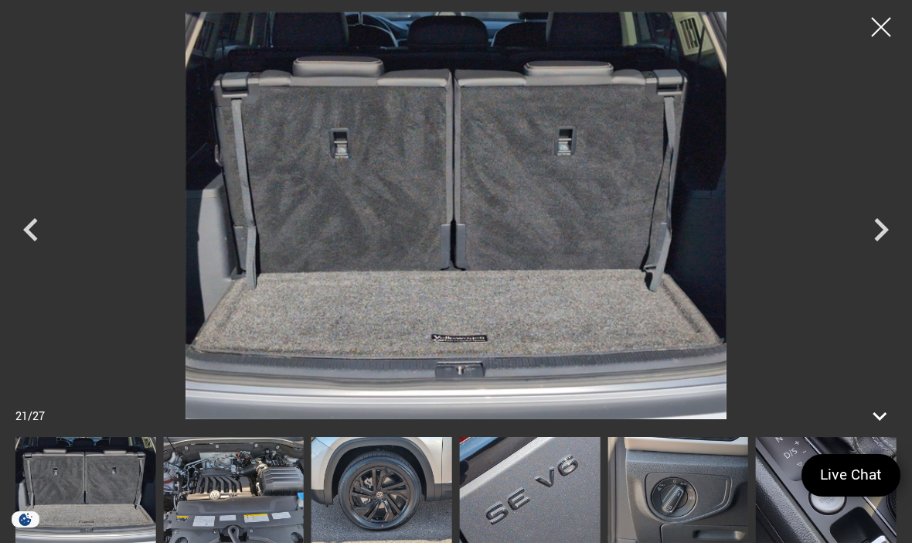
click at [873, 230] on icon "Next" at bounding box center [881, 229] width 46 height 46
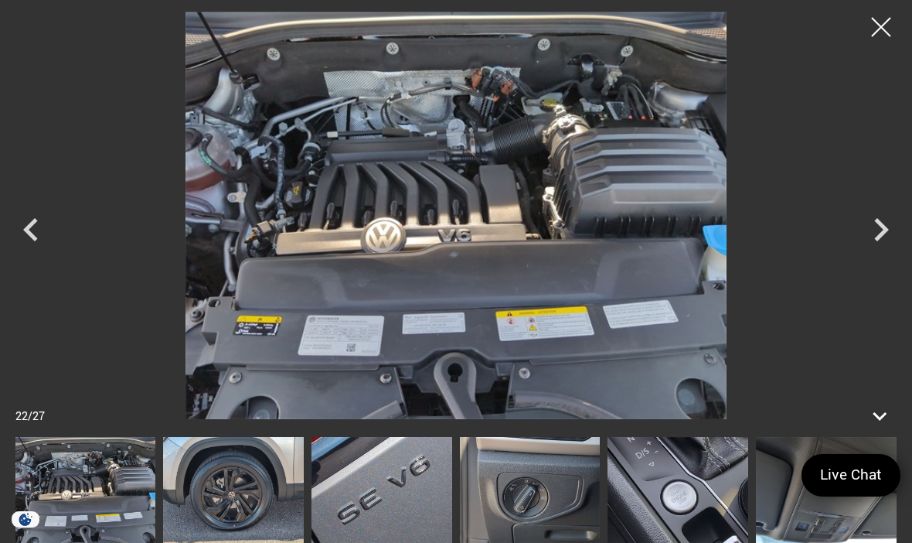
click at [880, 225] on icon "Next" at bounding box center [881, 229] width 15 height 23
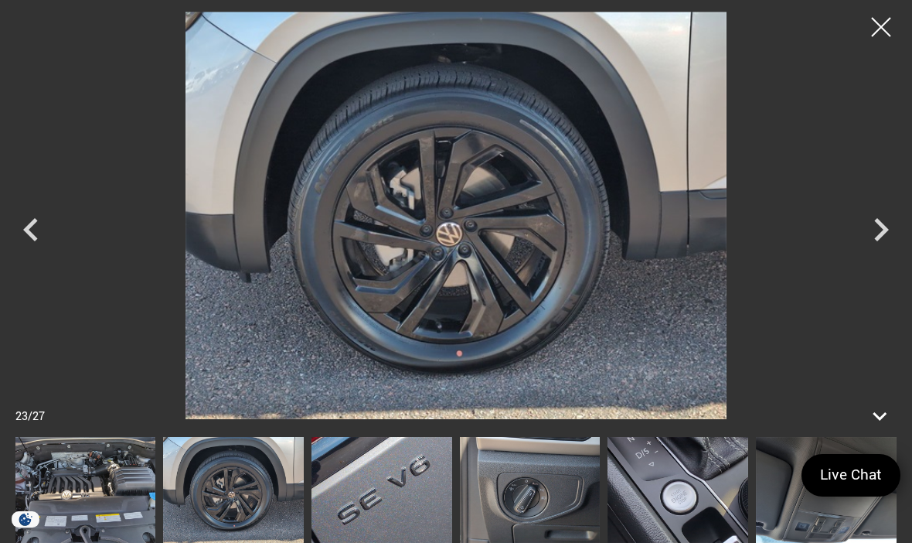
click at [883, 229] on icon "Next" at bounding box center [881, 229] width 46 height 46
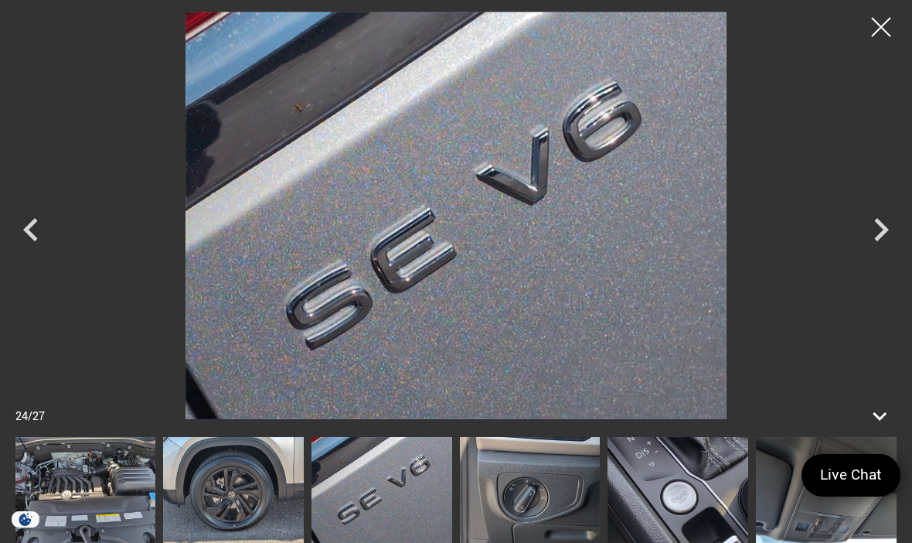
click at [877, 22] on div at bounding box center [881, 27] width 39 height 39
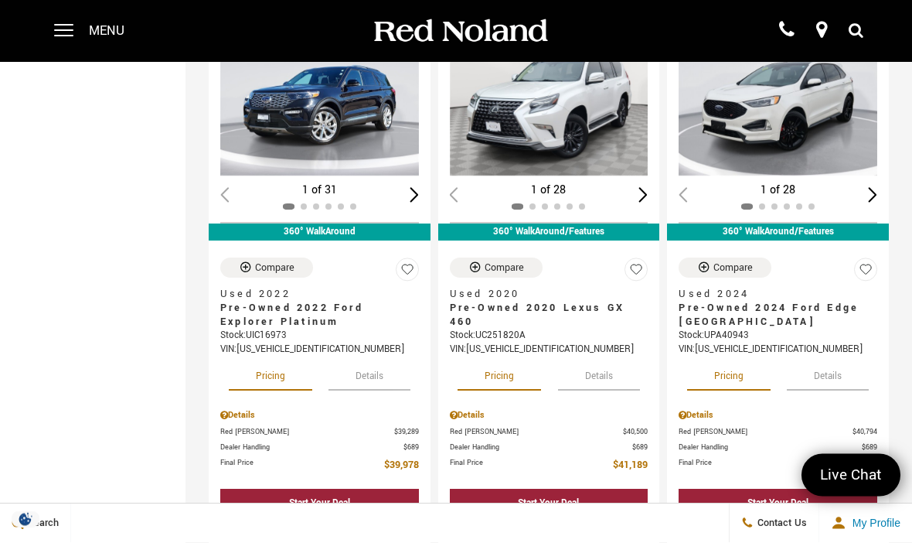
scroll to position [2550, 0]
click at [609, 370] on button "Details" at bounding box center [599, 373] width 82 height 34
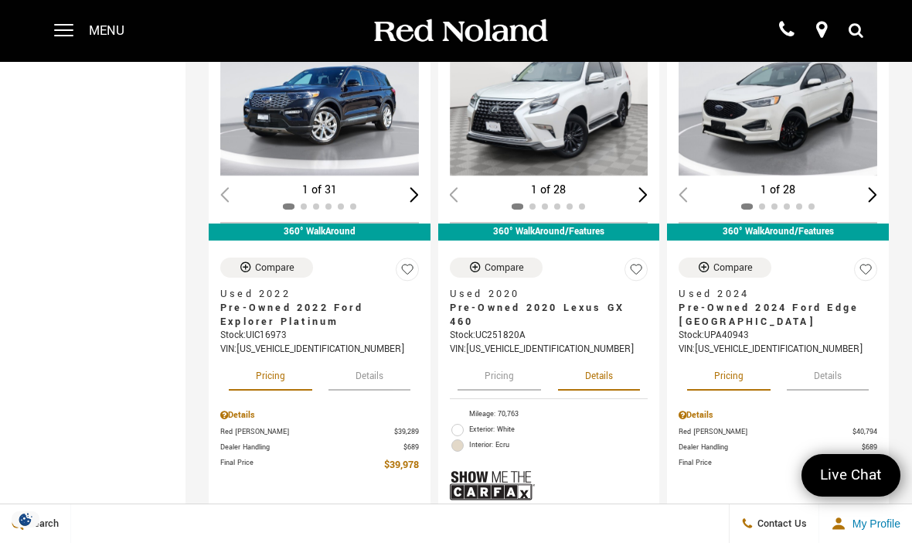
click at [503, 381] on button "Pricing" at bounding box center [499, 373] width 83 height 34
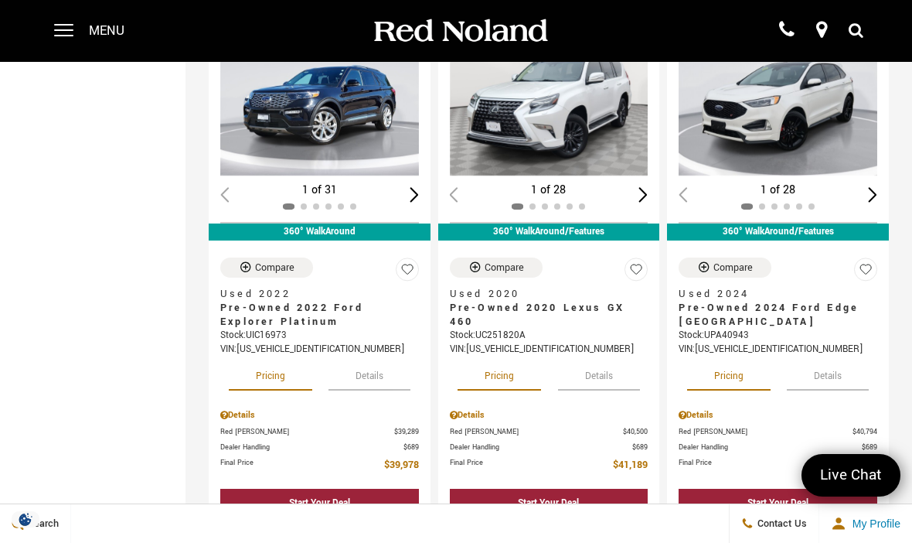
click at [378, 383] on button "Details" at bounding box center [370, 373] width 82 height 34
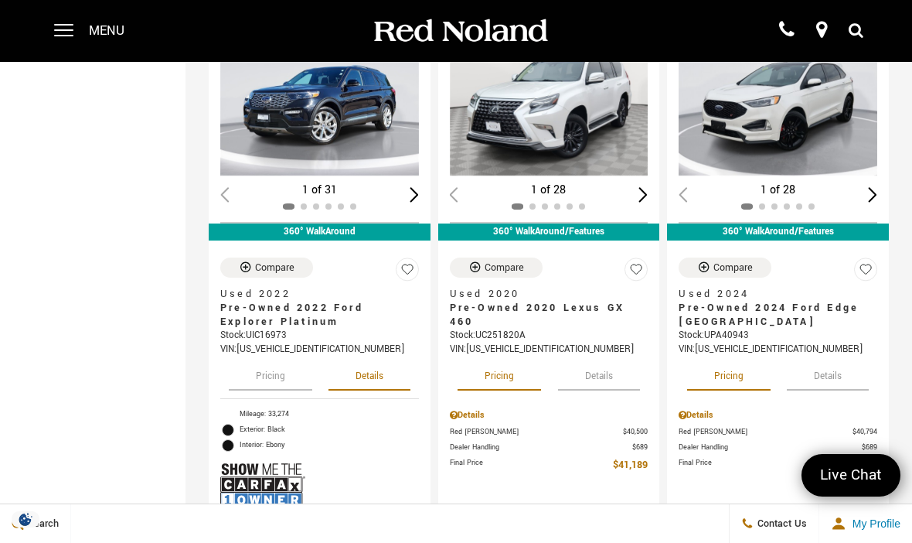
click at [280, 387] on button "Pricing" at bounding box center [270, 373] width 83 height 34
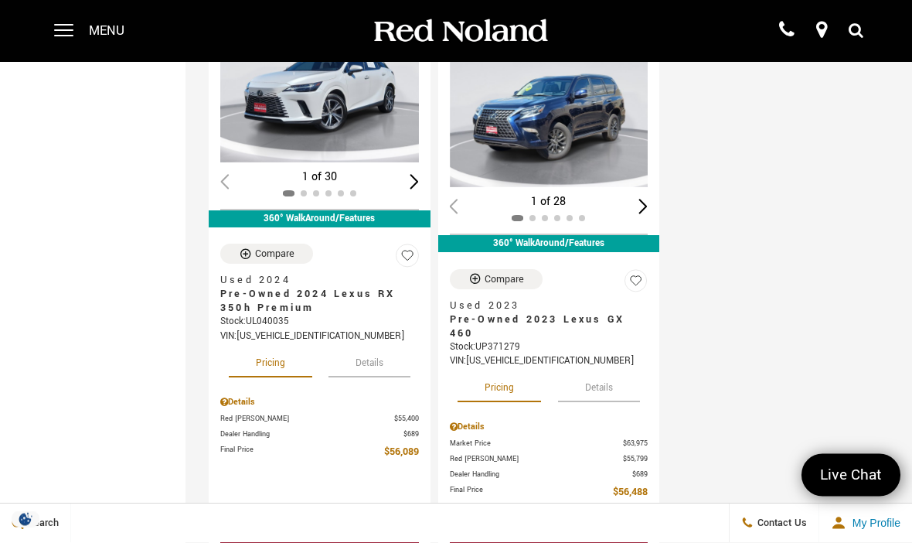
scroll to position [3694, 0]
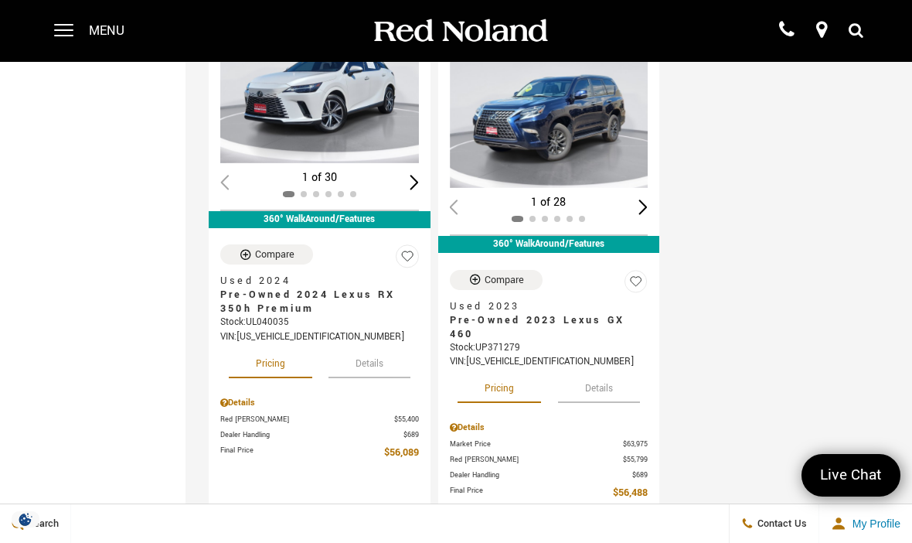
click at [604, 402] on button "Details" at bounding box center [599, 386] width 82 height 34
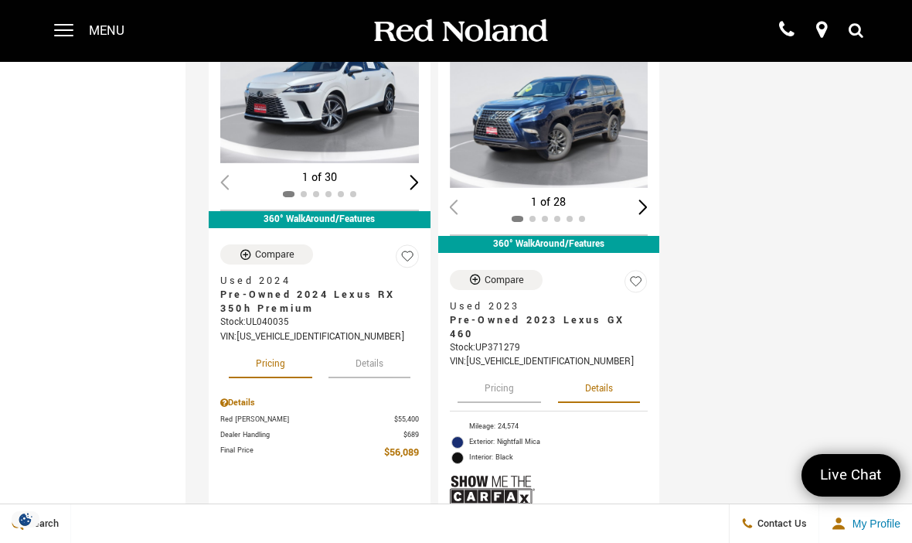
click at [497, 402] on button "Pricing" at bounding box center [499, 386] width 83 height 34
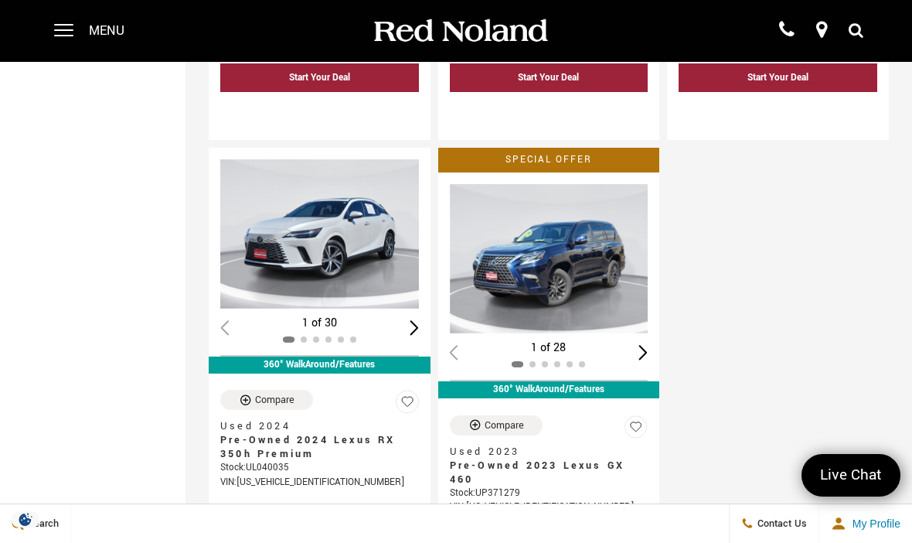
scroll to position [3545, 0]
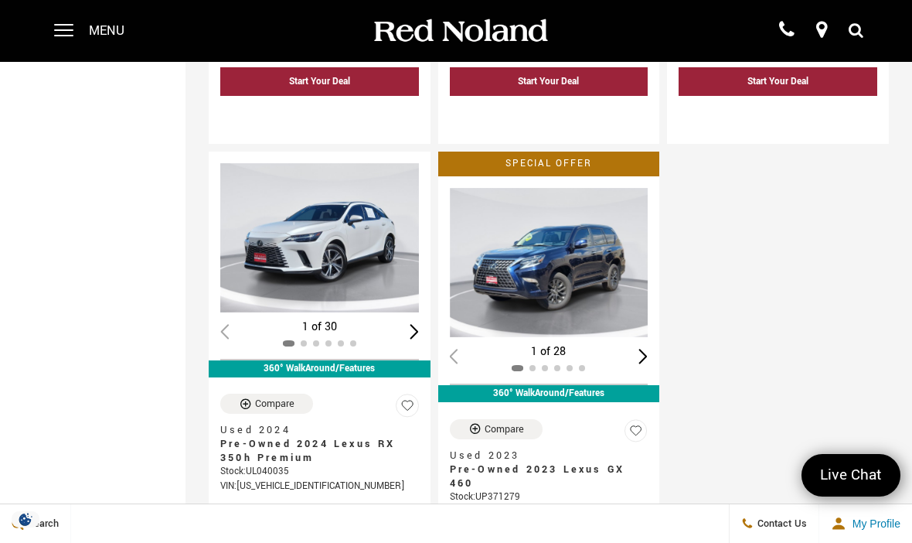
click at [641, 356] on div "Next slide" at bounding box center [643, 356] width 9 height 15
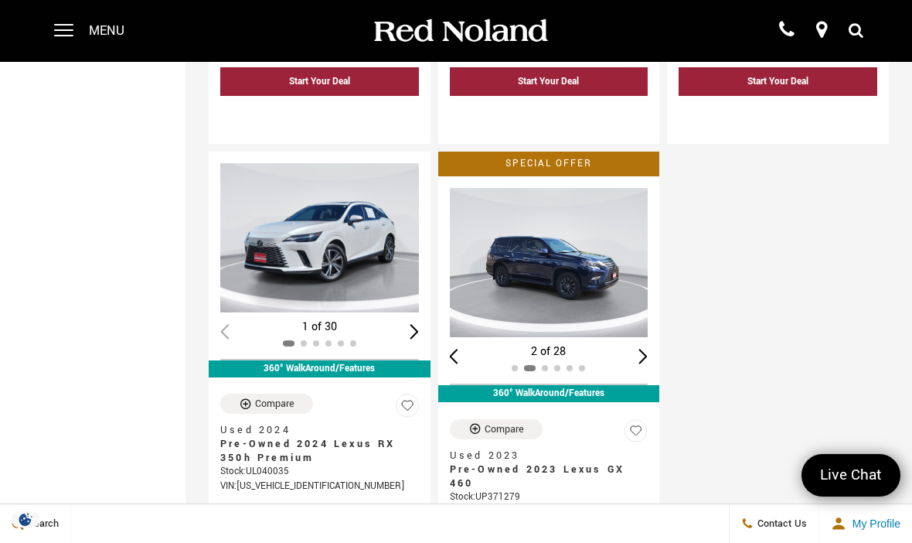
click at [566, 253] on img "2 / 6" at bounding box center [549, 262] width 199 height 149
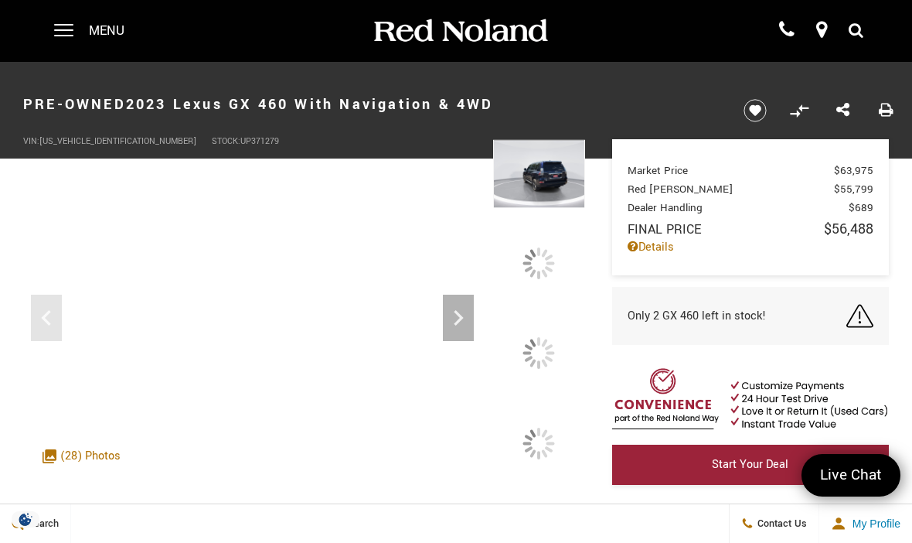
click at [561, 388] on div at bounding box center [539, 353] width 92 height 69
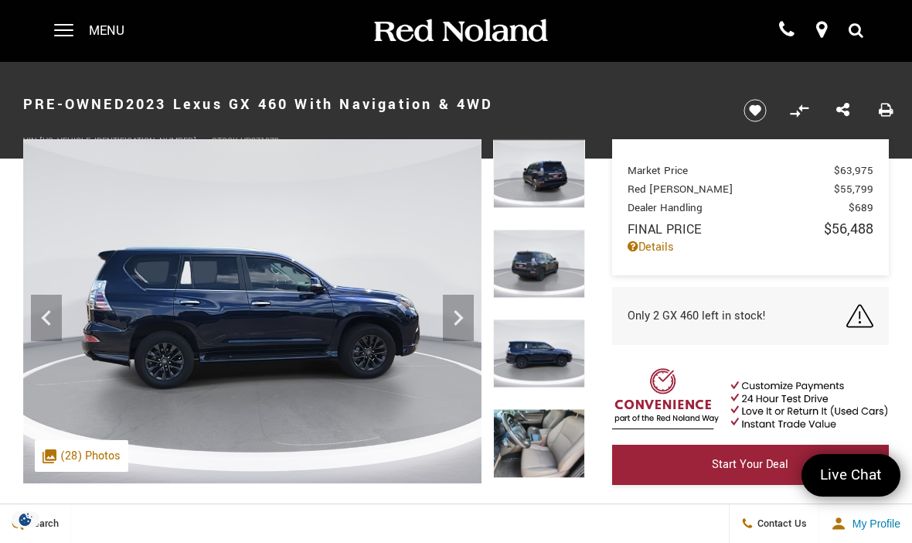
click at [557, 166] on img at bounding box center [539, 173] width 92 height 69
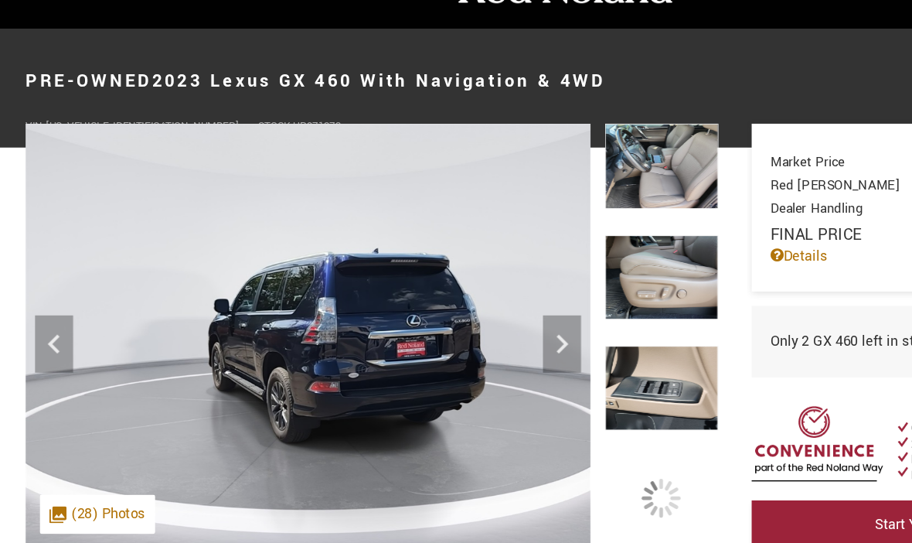
click at [548, 298] on img at bounding box center [539, 263] width 92 height 69
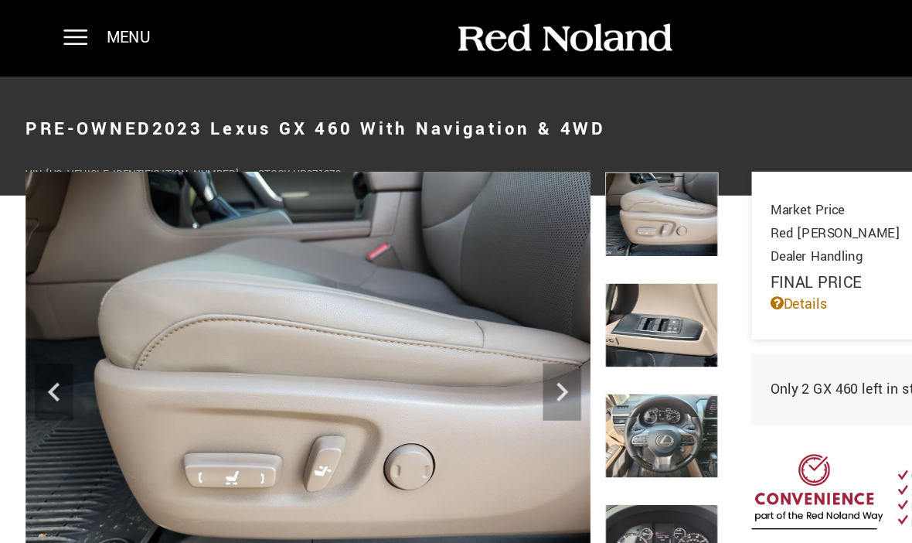
click at [57, 322] on icon "Previous" at bounding box center [46, 317] width 31 height 31
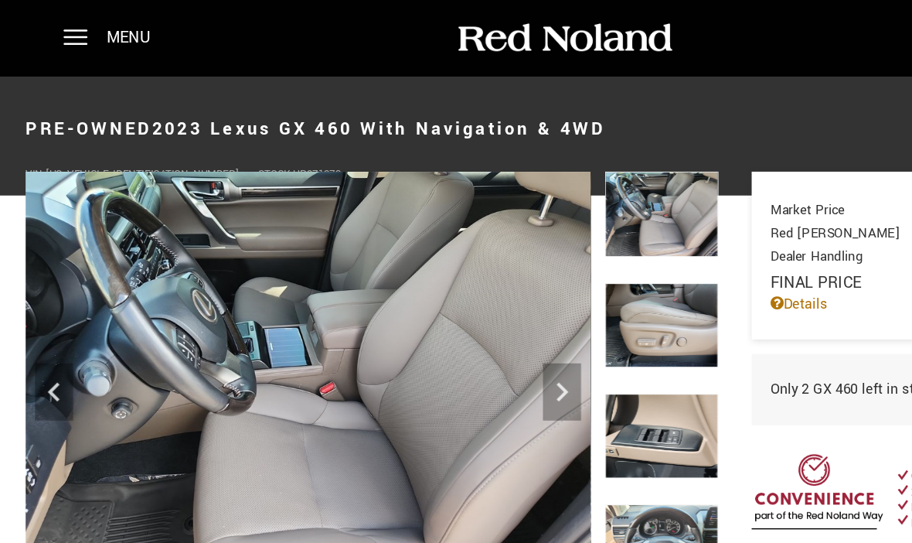
click at [457, 316] on icon "Next" at bounding box center [458, 317] width 9 height 15
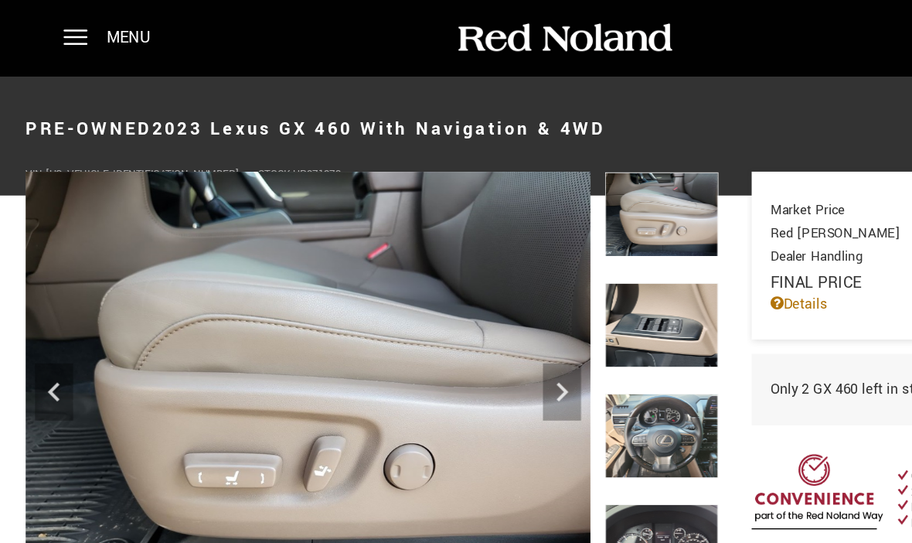
click at [455, 309] on icon "Next" at bounding box center [458, 317] width 31 height 31
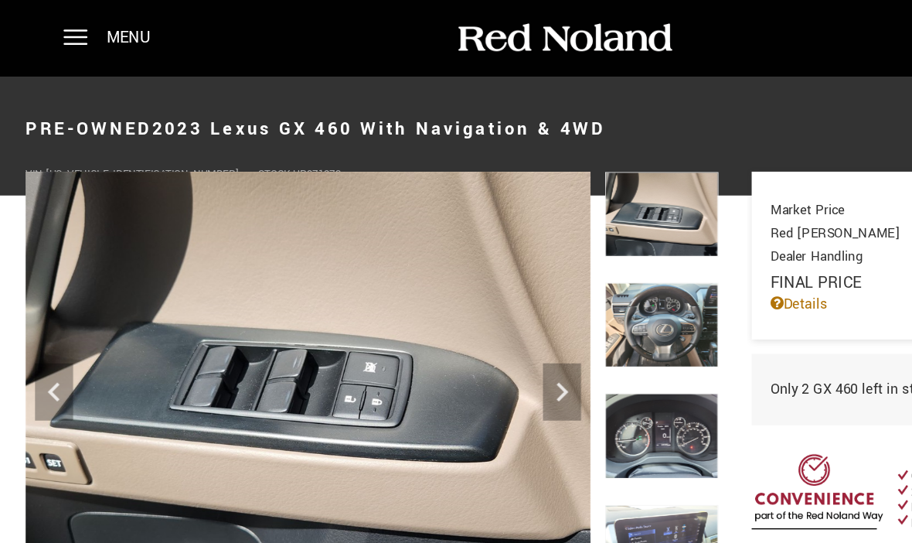
click at [460, 316] on icon "Next" at bounding box center [458, 317] width 9 height 15
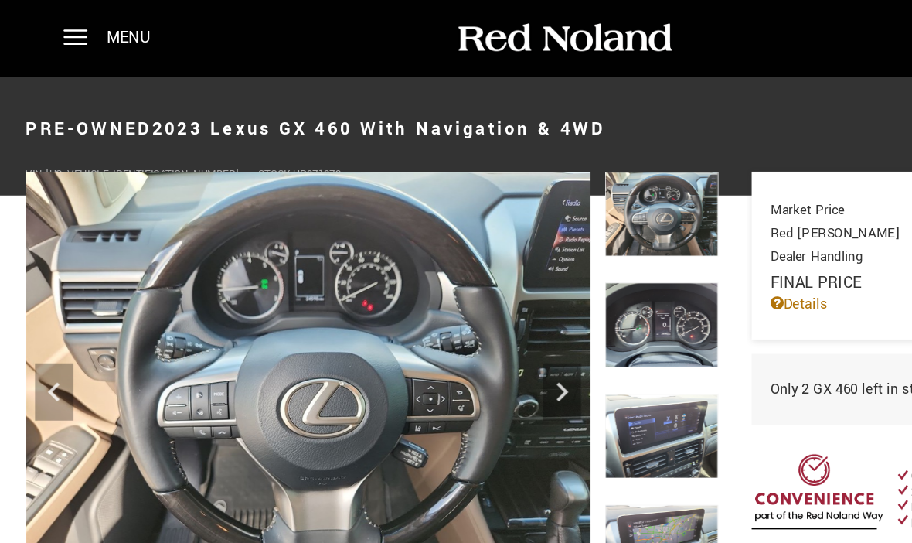
click at [456, 320] on icon "Next" at bounding box center [458, 317] width 9 height 15
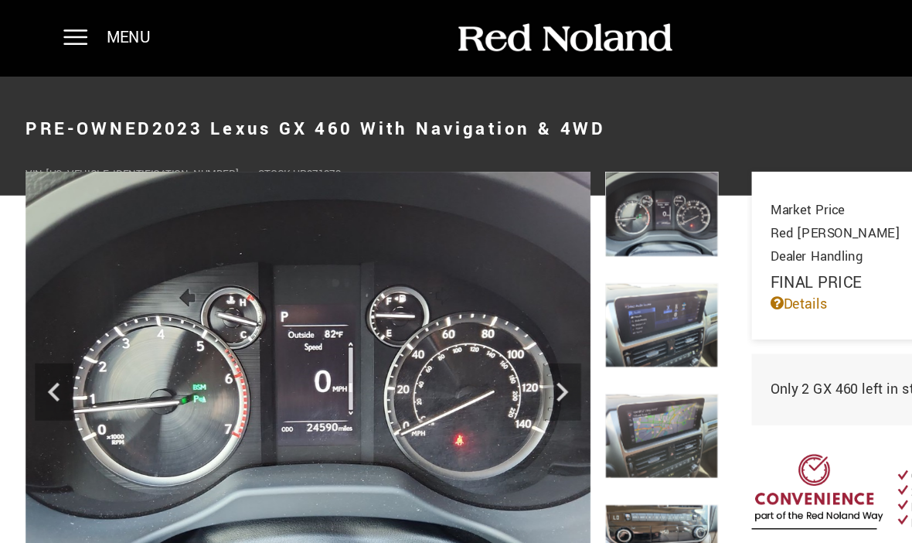
click at [460, 319] on icon "Next" at bounding box center [458, 317] width 31 height 31
